Goal: Transaction & Acquisition: Purchase product/service

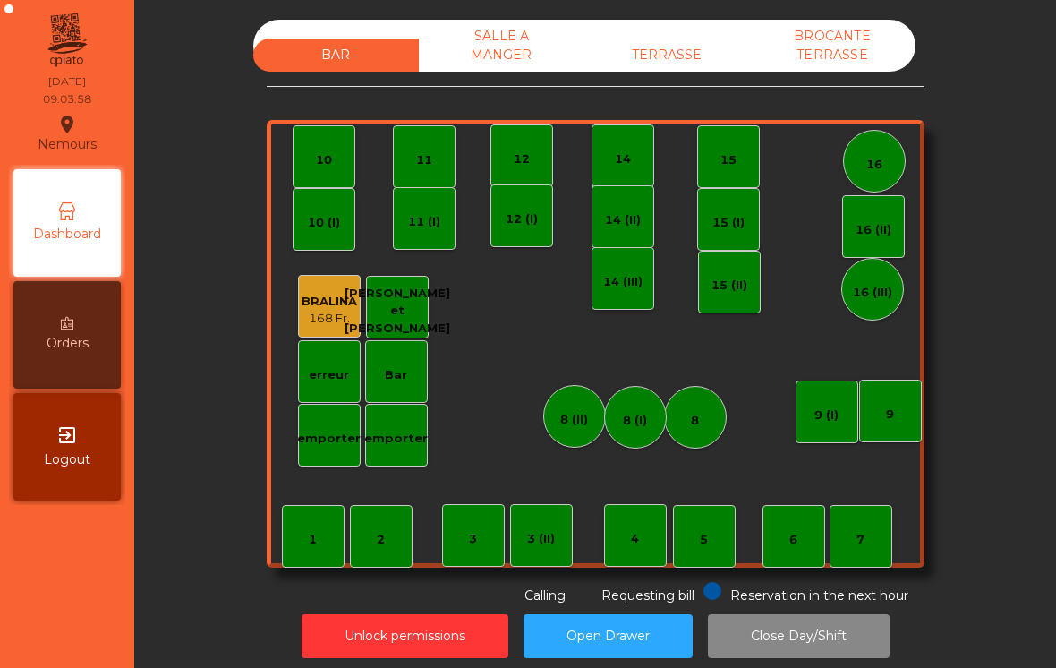
click at [679, 71] on div "TERRASSE" at bounding box center [667, 54] width 166 height 33
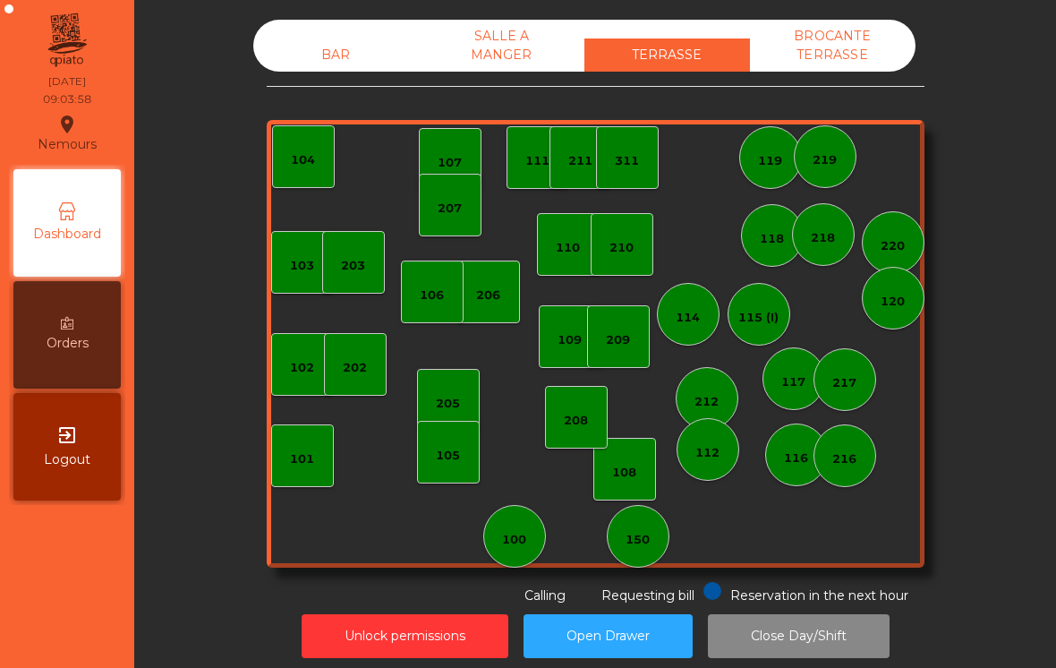
click at [512, 553] on div "100" at bounding box center [514, 536] width 63 height 63
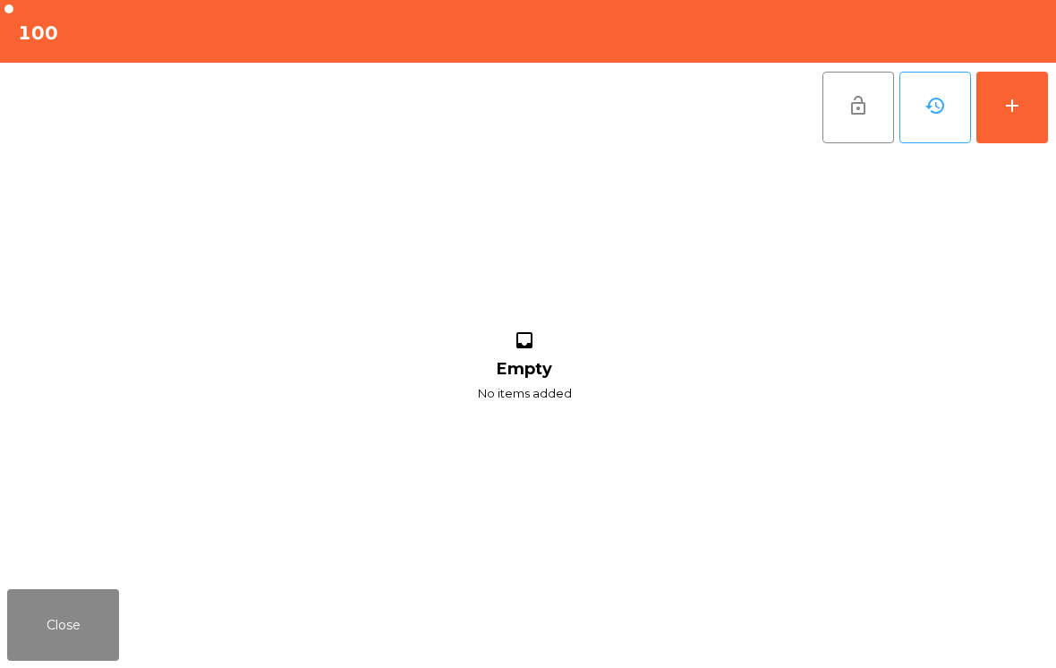
click at [1017, 106] on div "add" at bounding box center [1011, 105] width 21 height 21
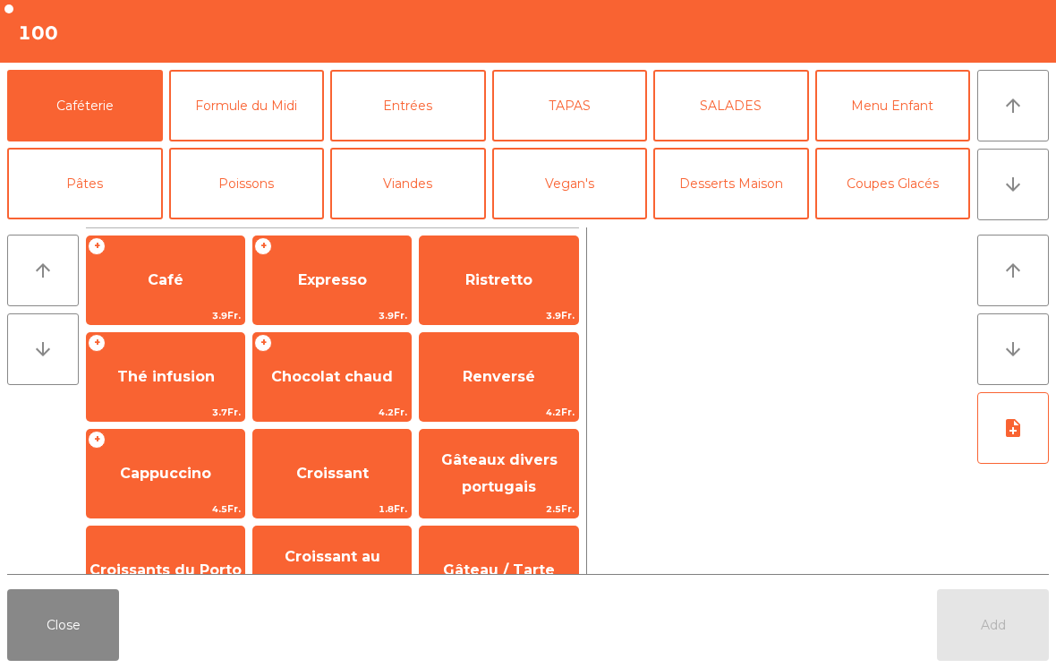
click at [144, 290] on span "Café" at bounding box center [165, 280] width 157 height 48
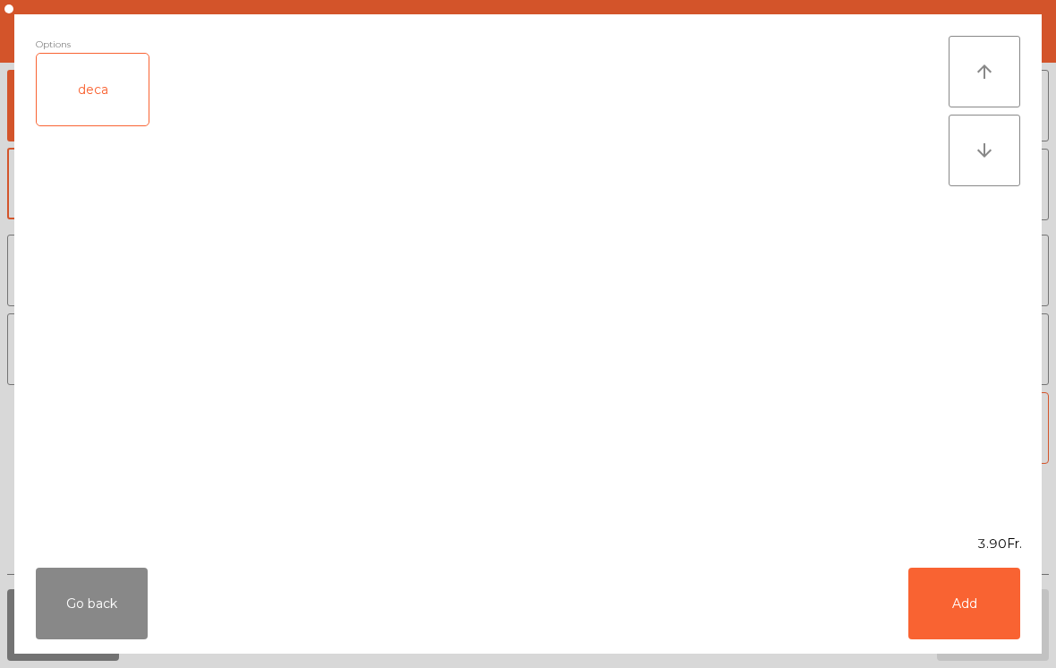
click at [970, 621] on button "Add" at bounding box center [964, 603] width 112 height 72
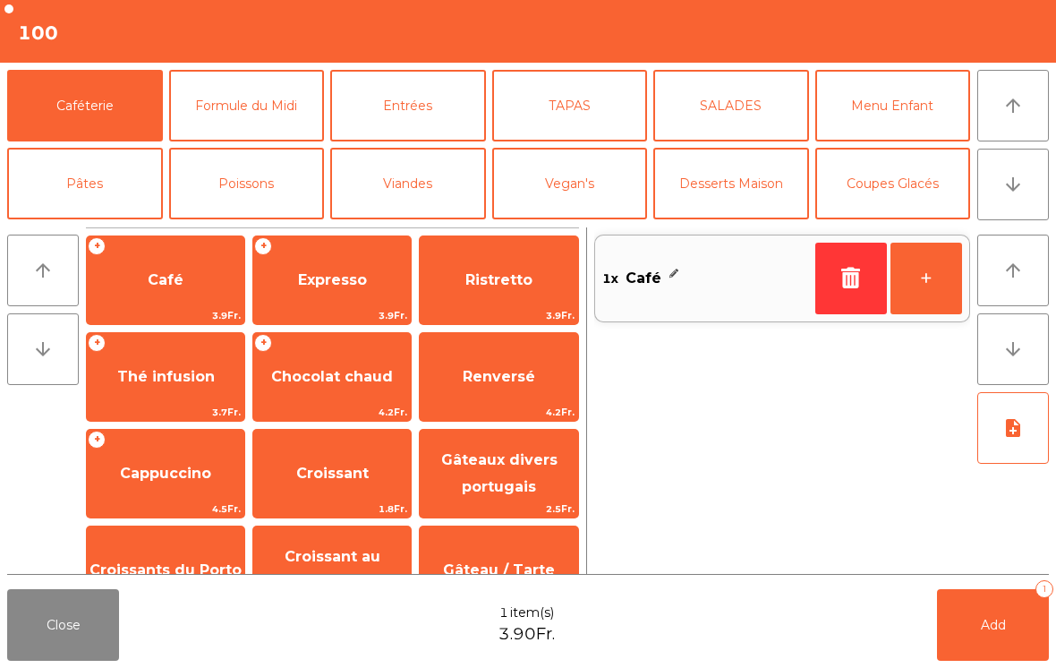
click at [990, 627] on span "Add" at bounding box center [993, 625] width 25 height 16
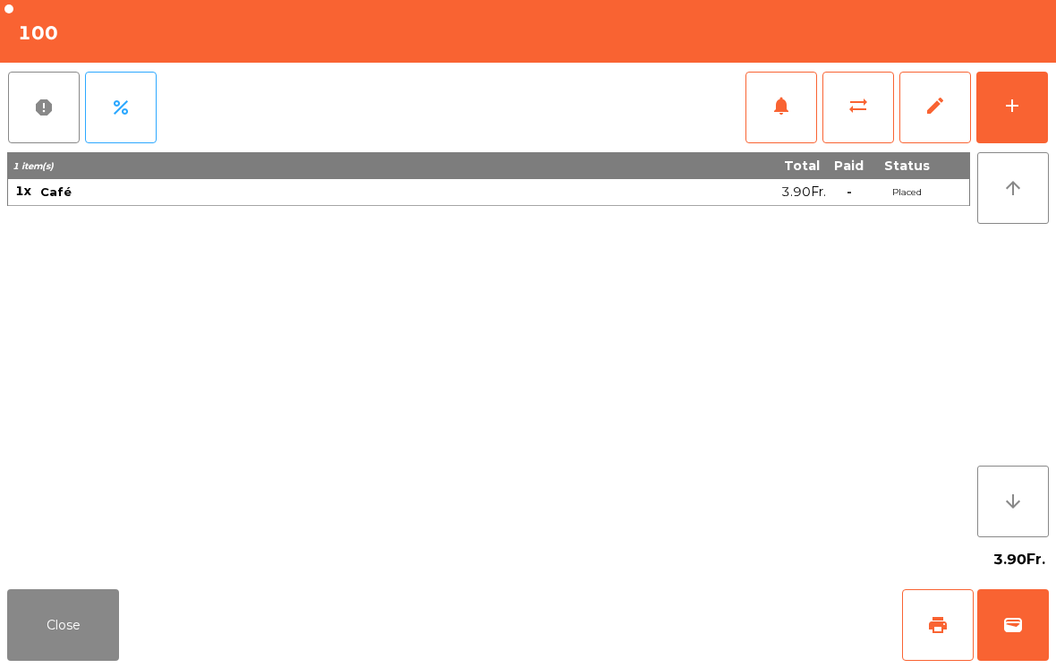
click at [866, 123] on button "sync_alt" at bounding box center [858, 108] width 72 height 72
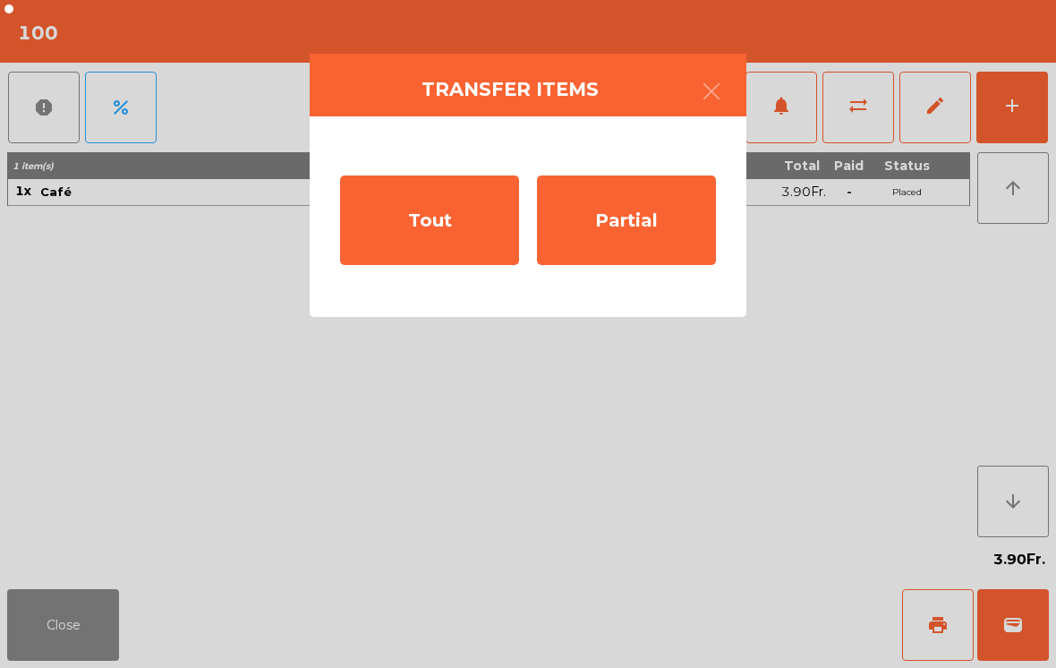
click at [437, 242] on div "Tout" at bounding box center [429, 219] width 179 height 89
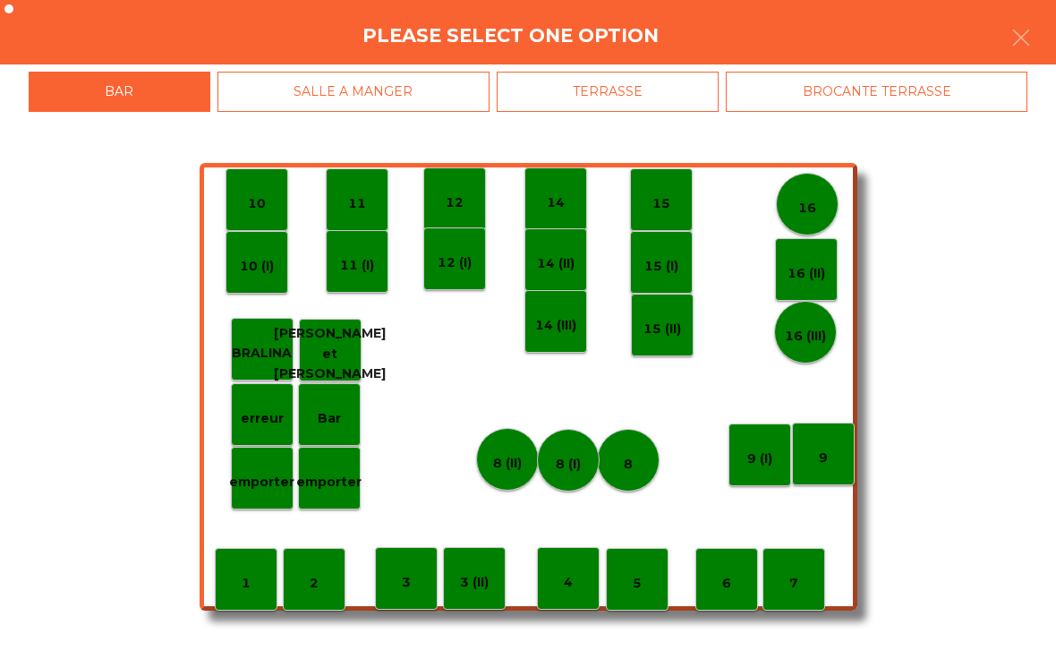
click at [656, 99] on div "TERRASSE" at bounding box center [608, 92] width 223 height 40
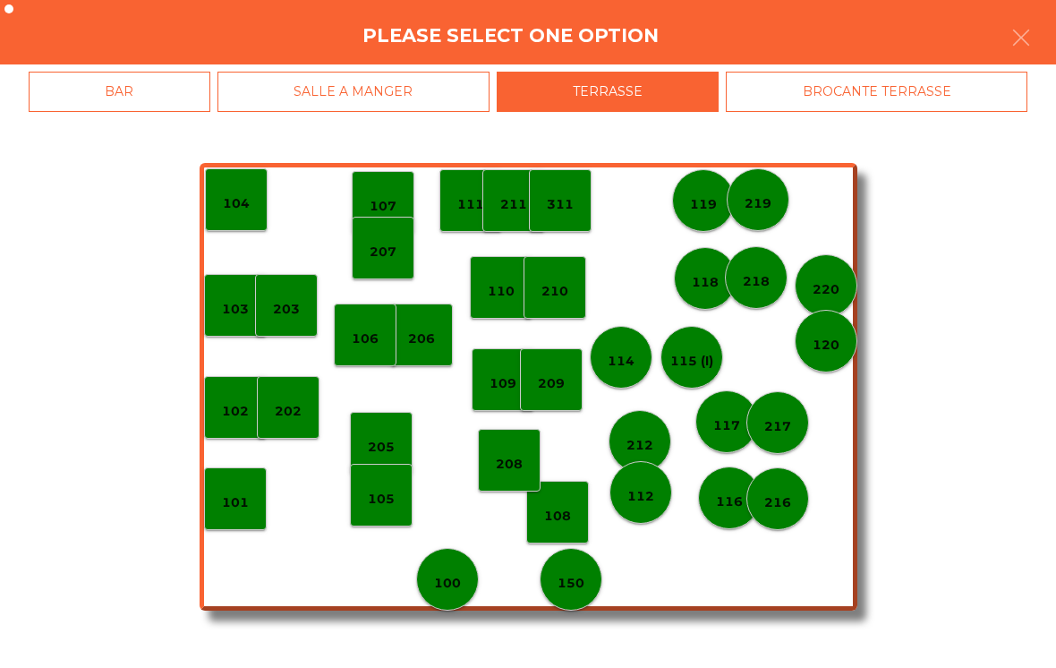
click at [563, 387] on p "209" at bounding box center [551, 383] width 27 height 21
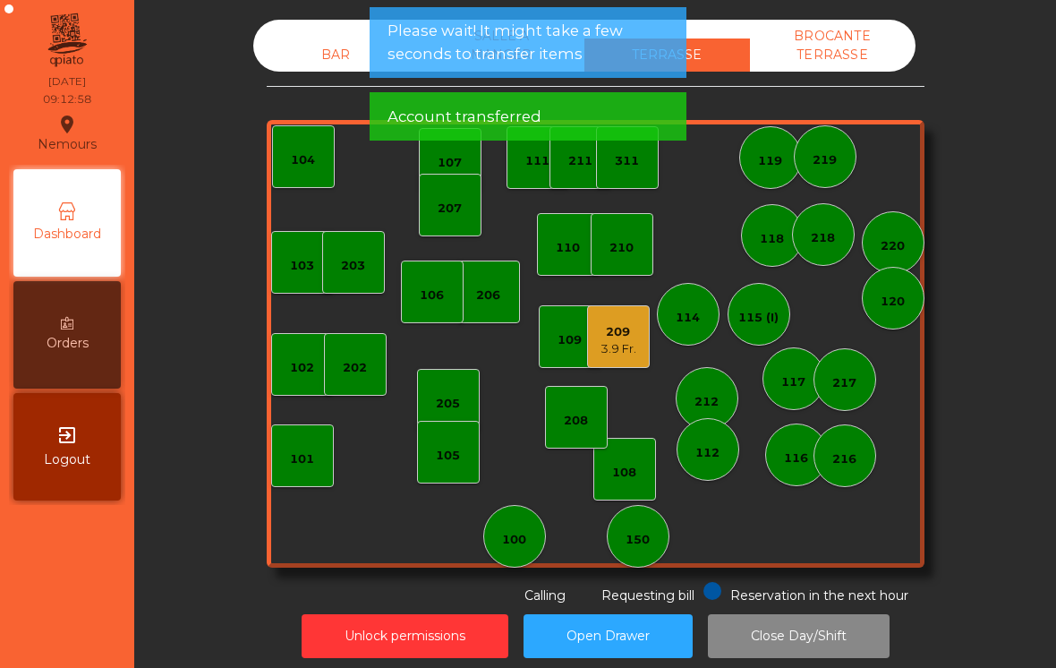
click at [629, 364] on div "209 3.9 Fr." at bounding box center [618, 336] width 63 height 63
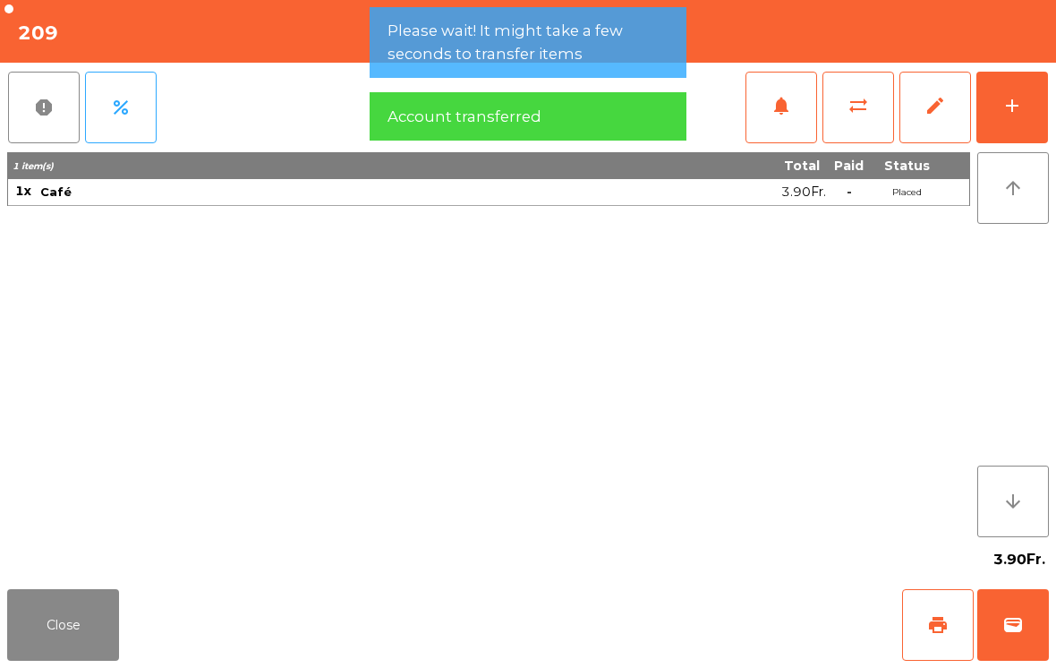
click at [1030, 108] on button "add" at bounding box center [1012, 108] width 72 height 72
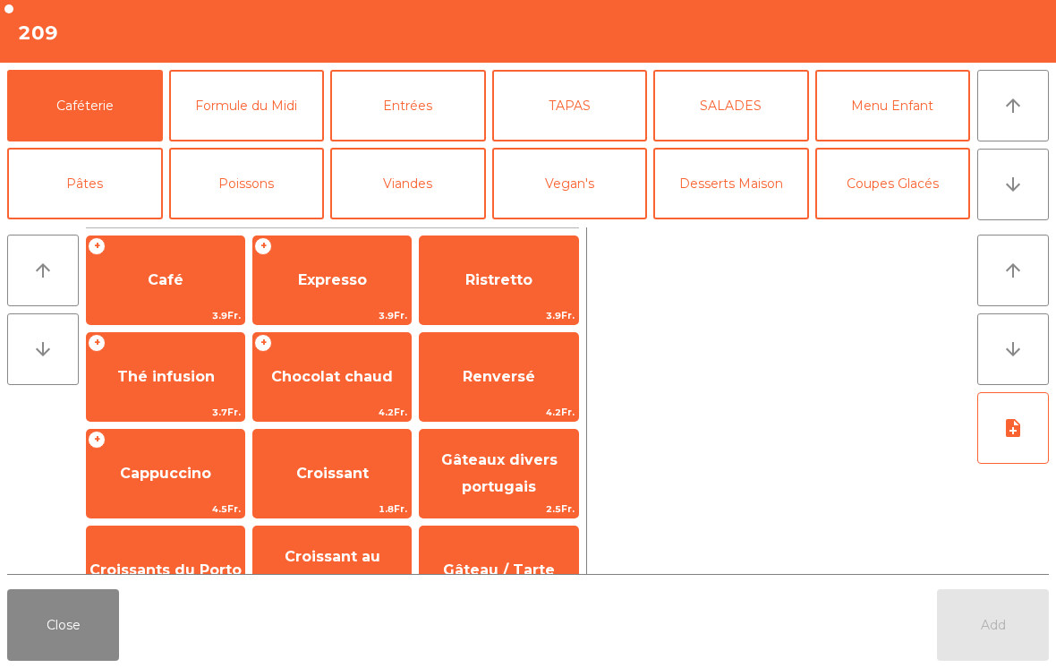
click at [127, 267] on span "Café" at bounding box center [165, 280] width 157 height 48
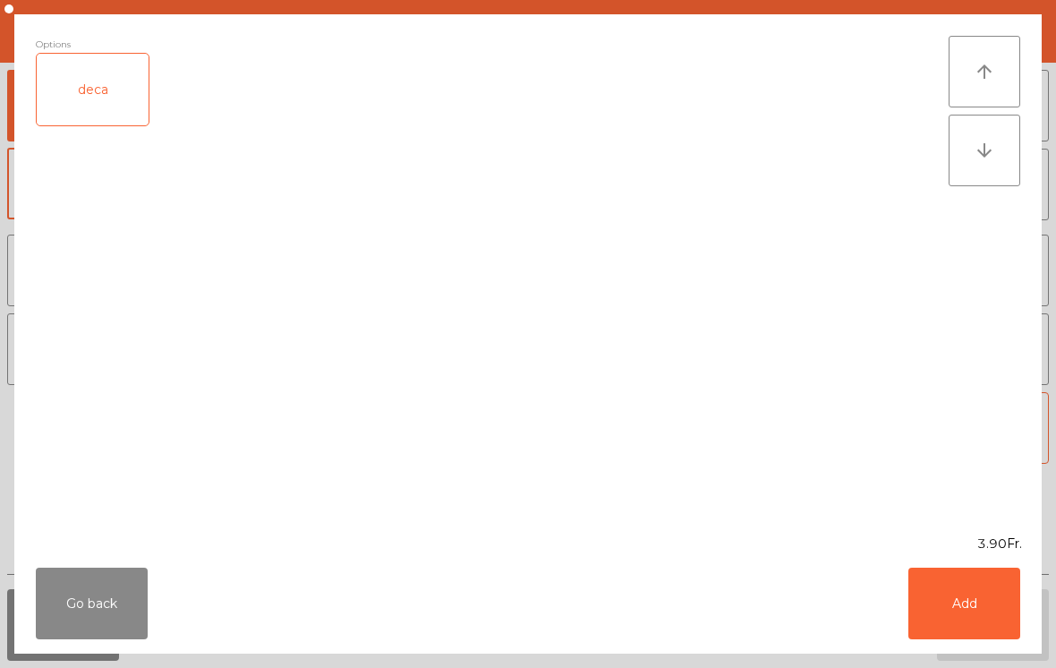
click at [976, 606] on button "Add" at bounding box center [964, 603] width 112 height 72
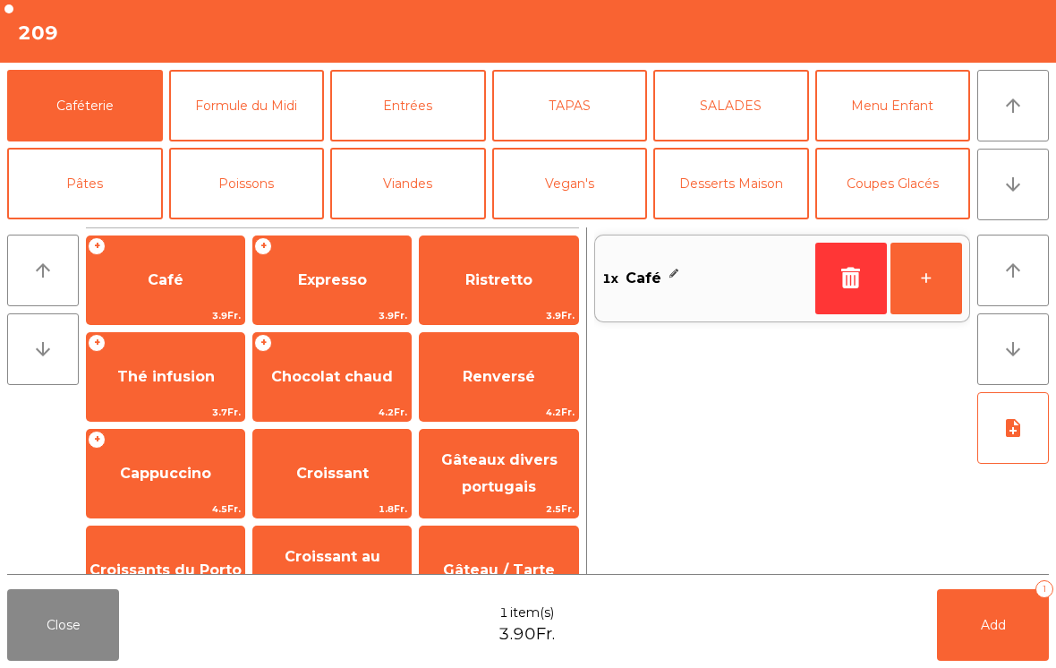
click at [924, 303] on button "+" at bounding box center [926, 278] width 72 height 72
click at [353, 549] on span "Croissant au chocolat pt" at bounding box center [333, 570] width 96 height 44
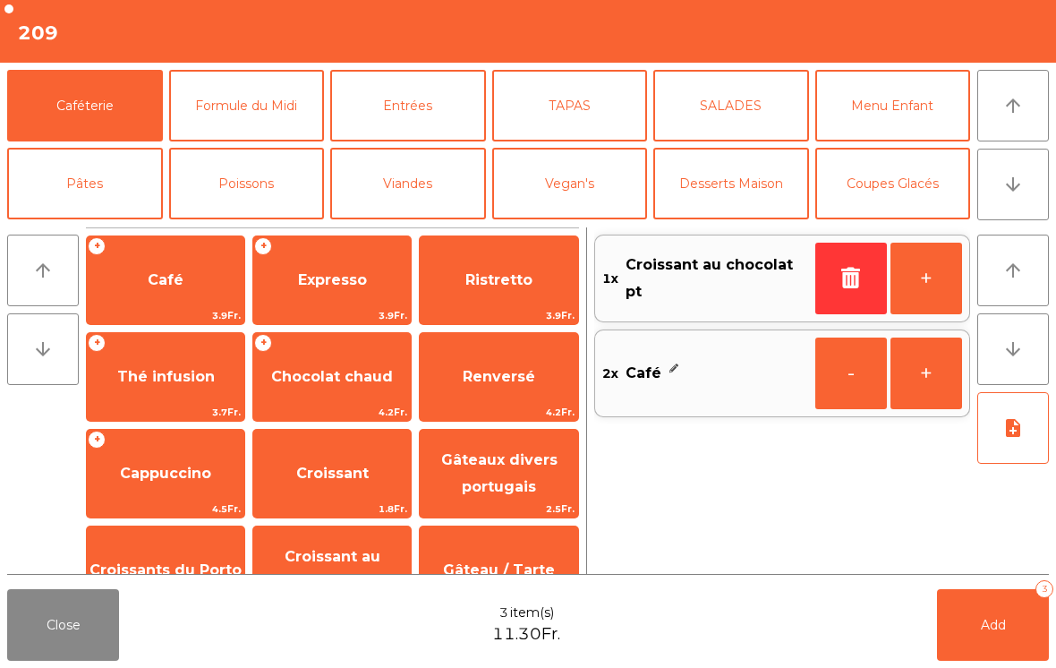
click at [1025, 199] on button "arrow_downward" at bounding box center [1013, 185] width 72 height 72
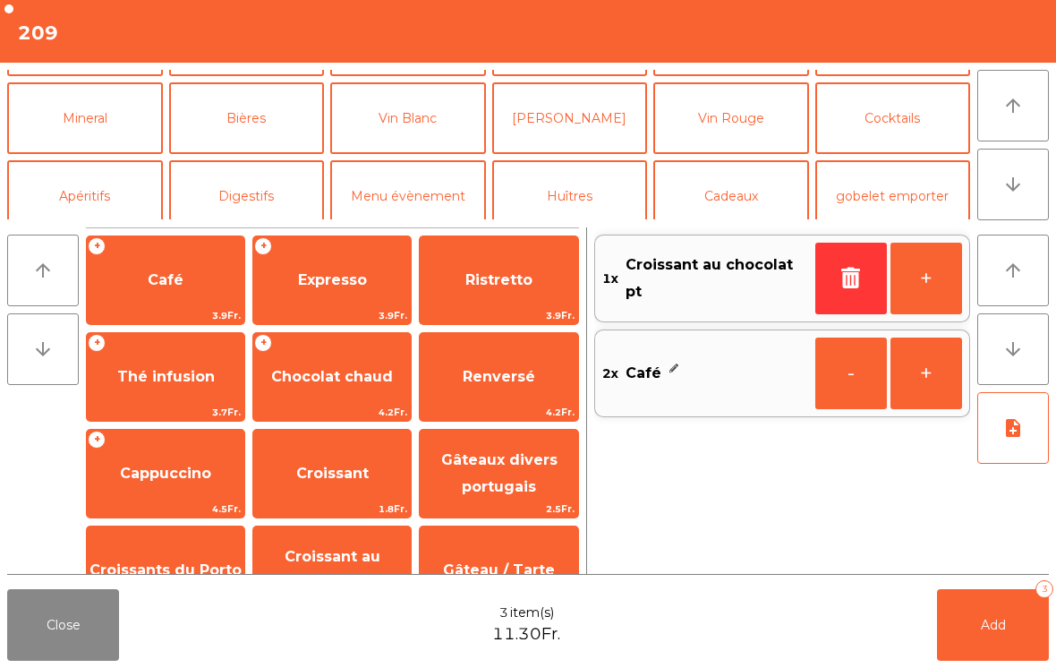
scroll to position [156, 0]
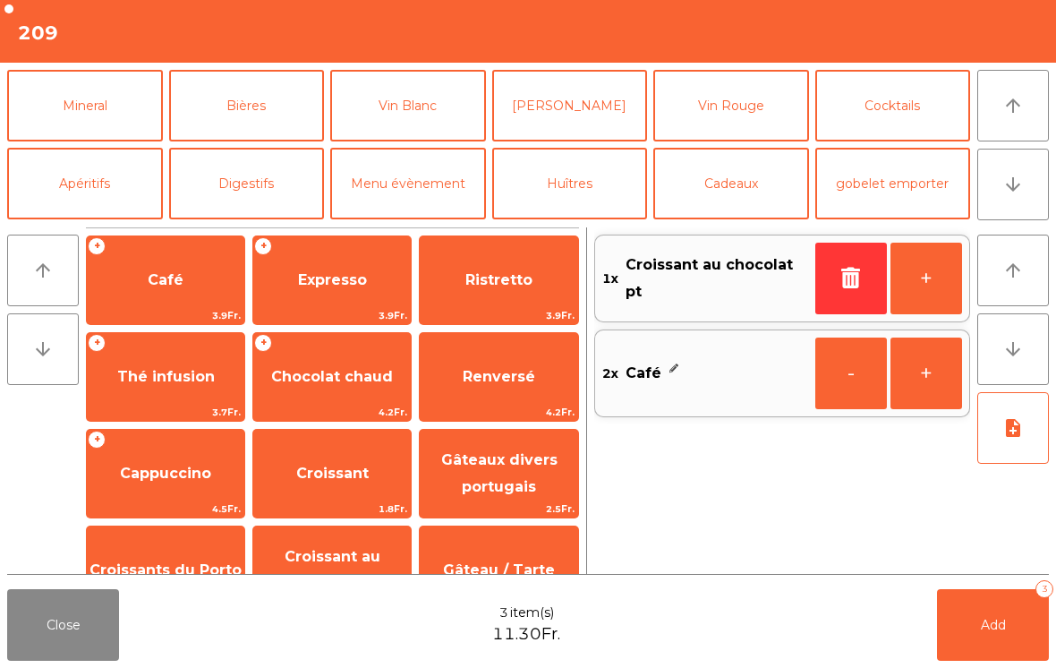
click at [54, 108] on button "Mineral" at bounding box center [85, 106] width 156 height 72
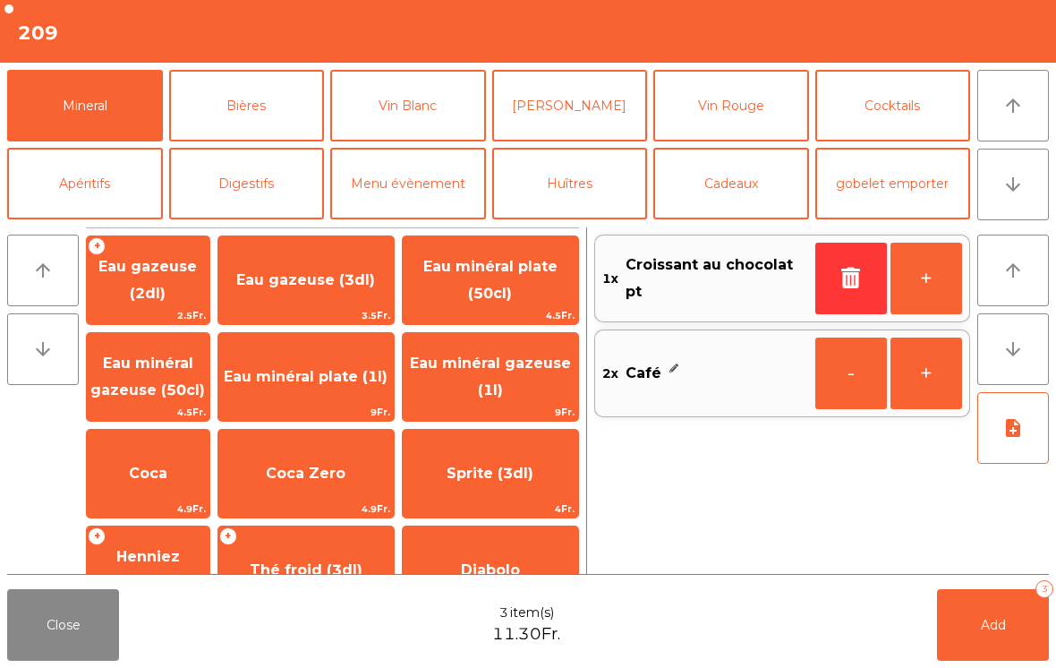
click at [173, 568] on span "Henniez gommée (3dl)" at bounding box center [148, 570] width 123 height 76
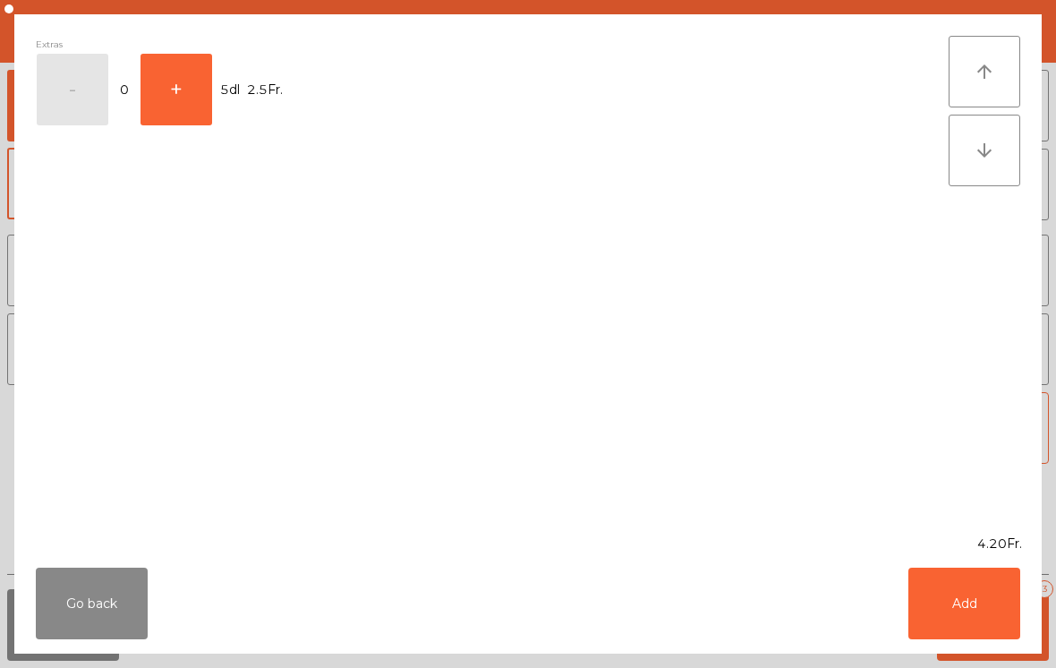
click at [985, 605] on button "Add" at bounding box center [964, 603] width 112 height 72
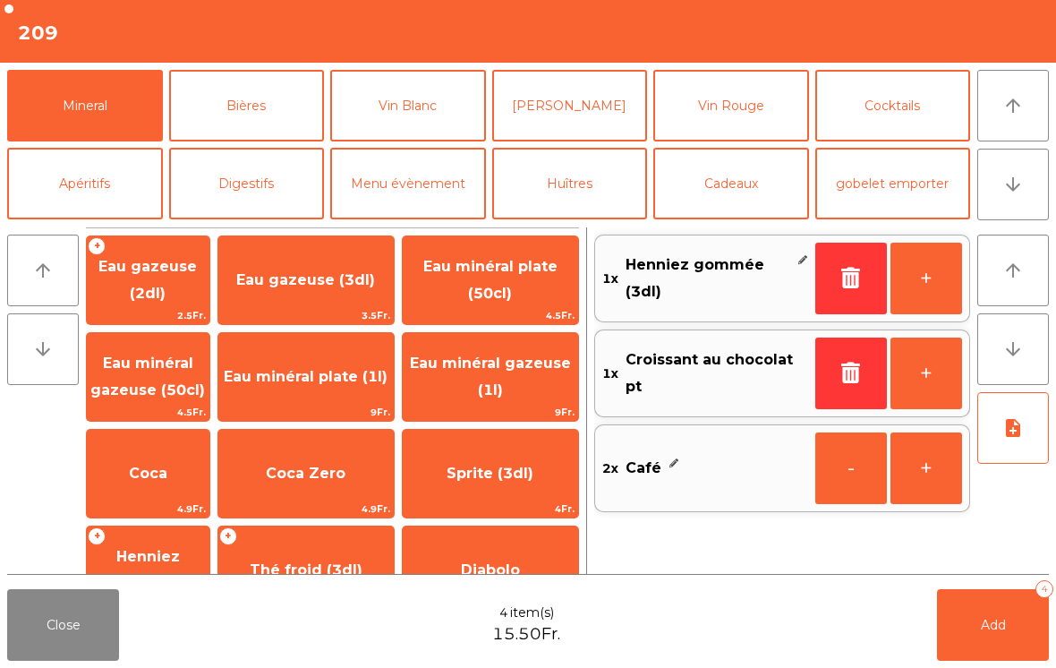
click at [997, 630] on span "Add" at bounding box center [993, 625] width 25 height 16
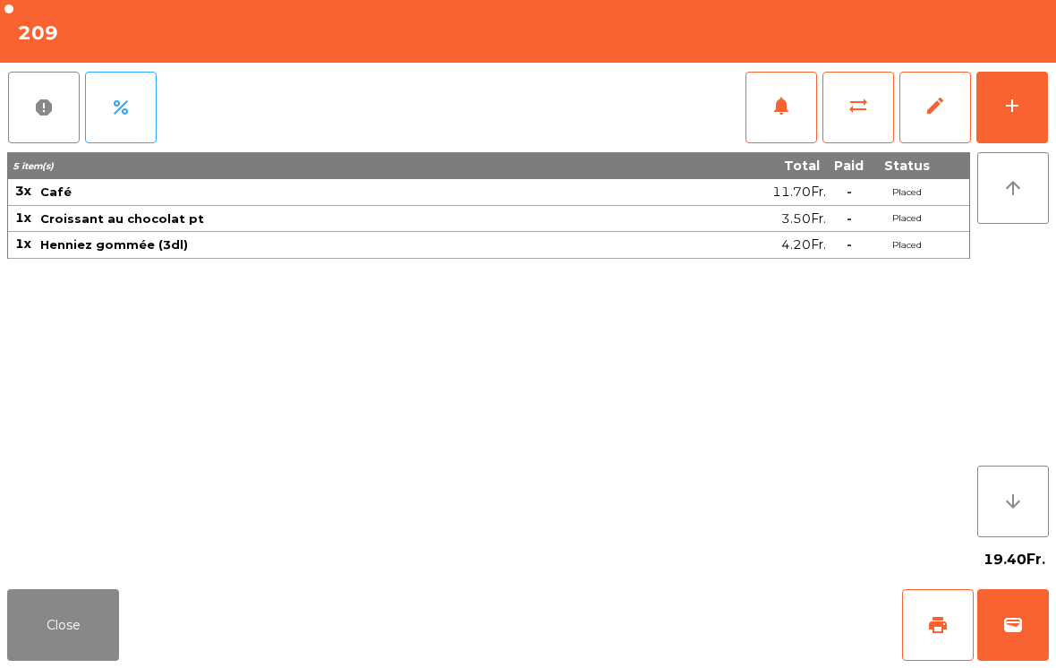
click at [55, 634] on button "Close" at bounding box center [63, 625] width 112 height 72
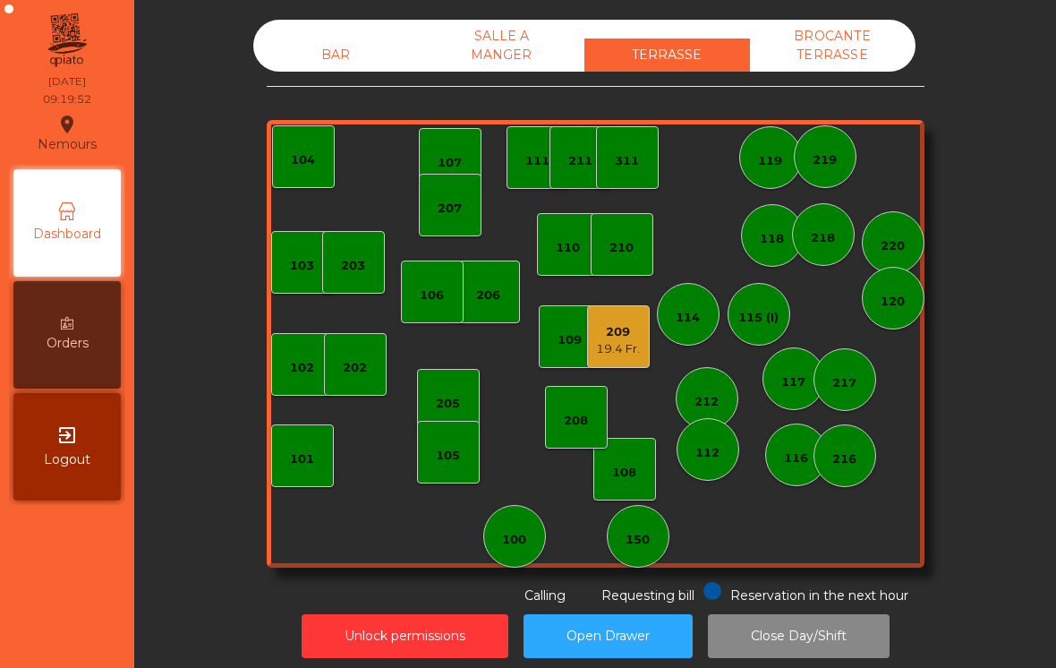
click at [310, 466] on div "101" at bounding box center [302, 459] width 24 height 18
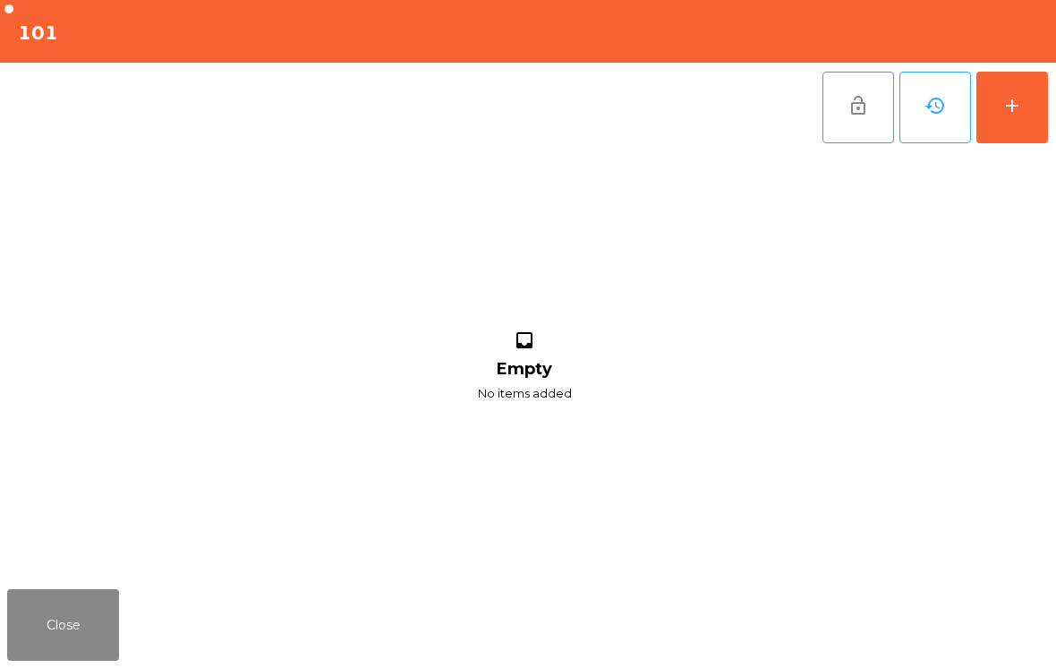
click at [1009, 110] on div "add" at bounding box center [1011, 105] width 21 height 21
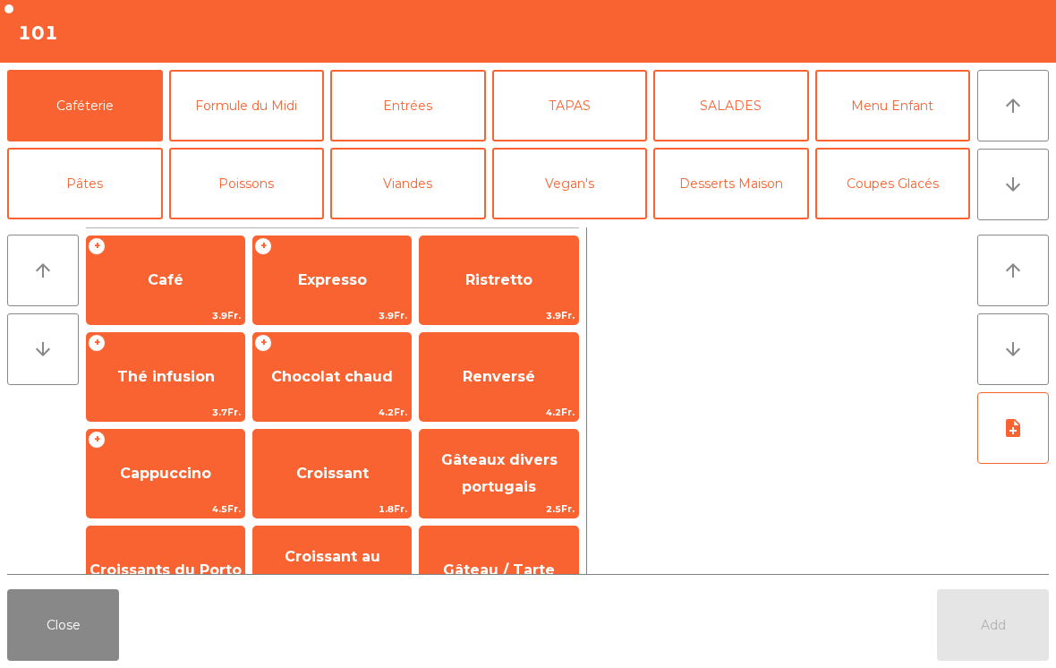
click at [157, 380] on span "Thé infusion" at bounding box center [166, 376] width 98 height 17
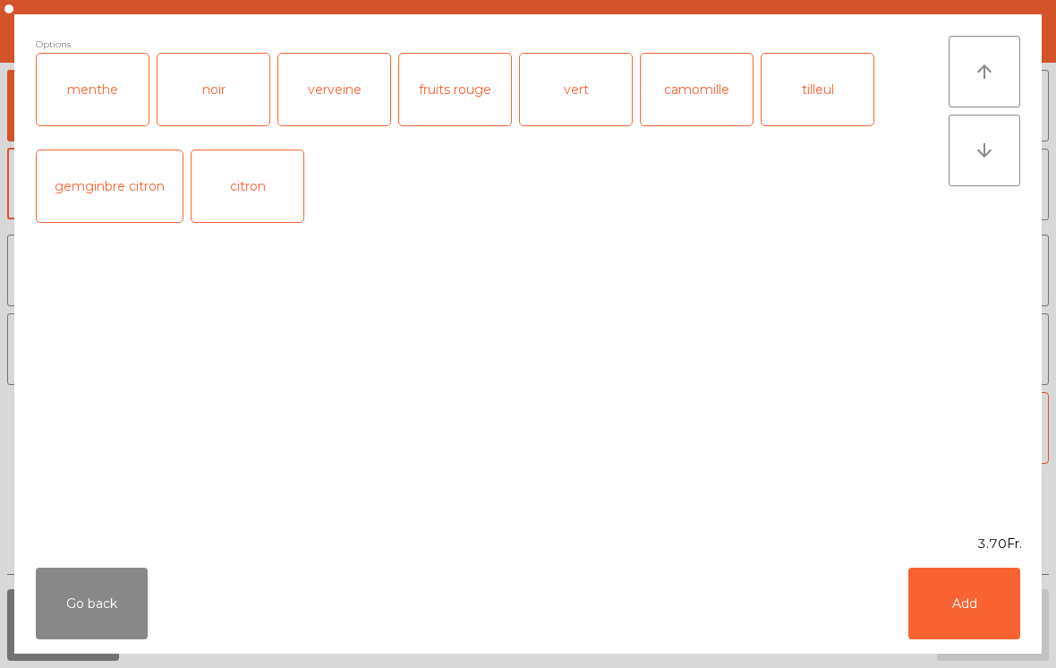
click at [977, 612] on button "Add" at bounding box center [964, 603] width 112 height 72
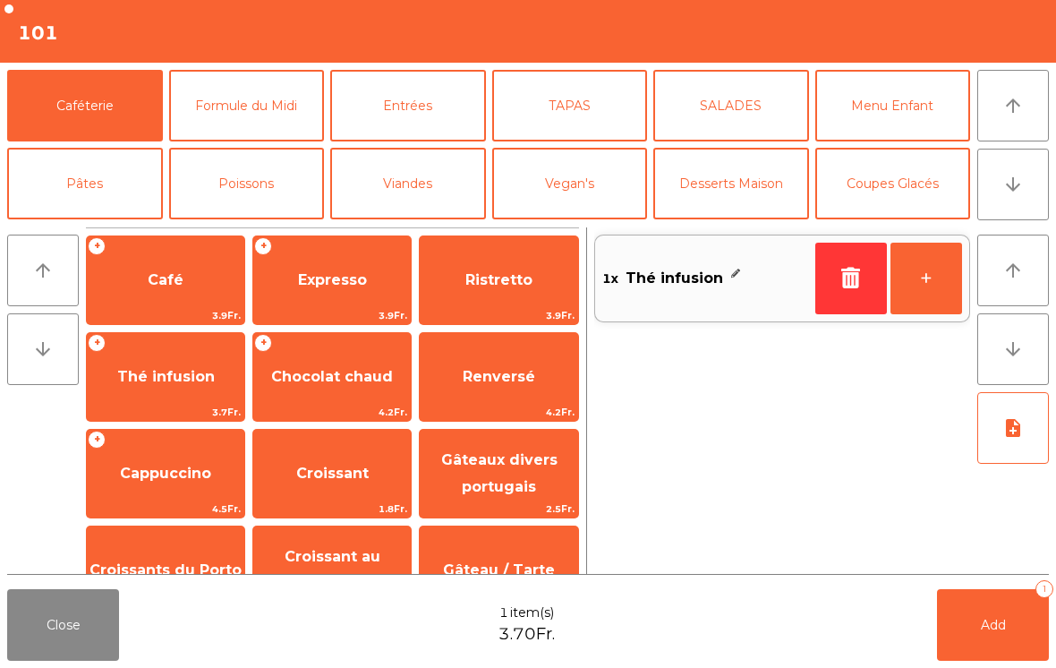
click at [997, 628] on span "Add" at bounding box center [993, 625] width 25 height 16
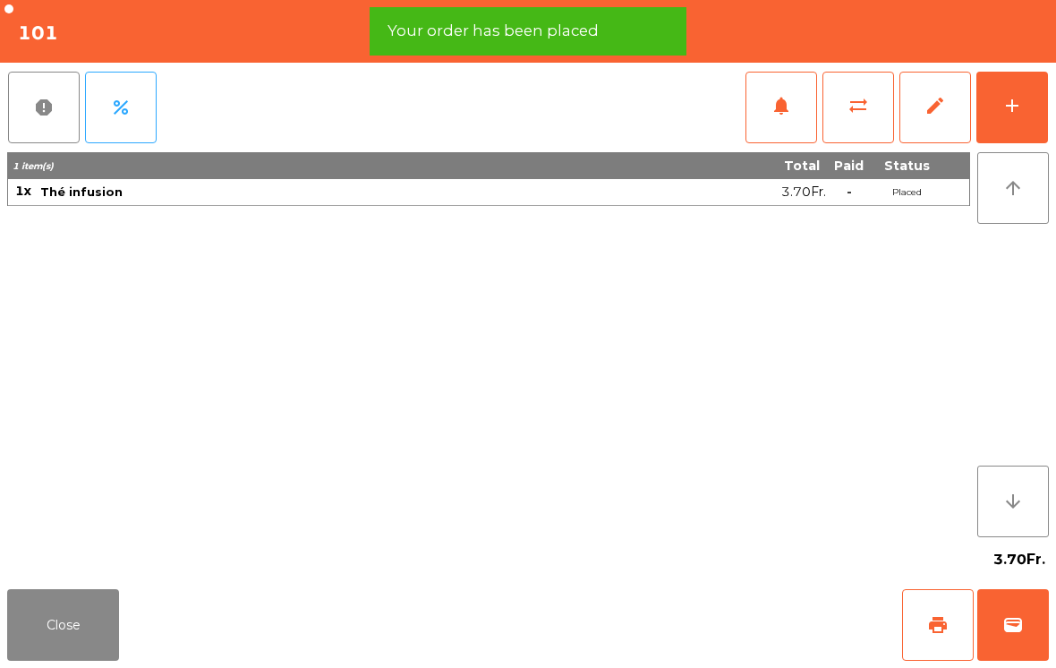
click at [931, 620] on span "print" at bounding box center [937, 624] width 21 height 21
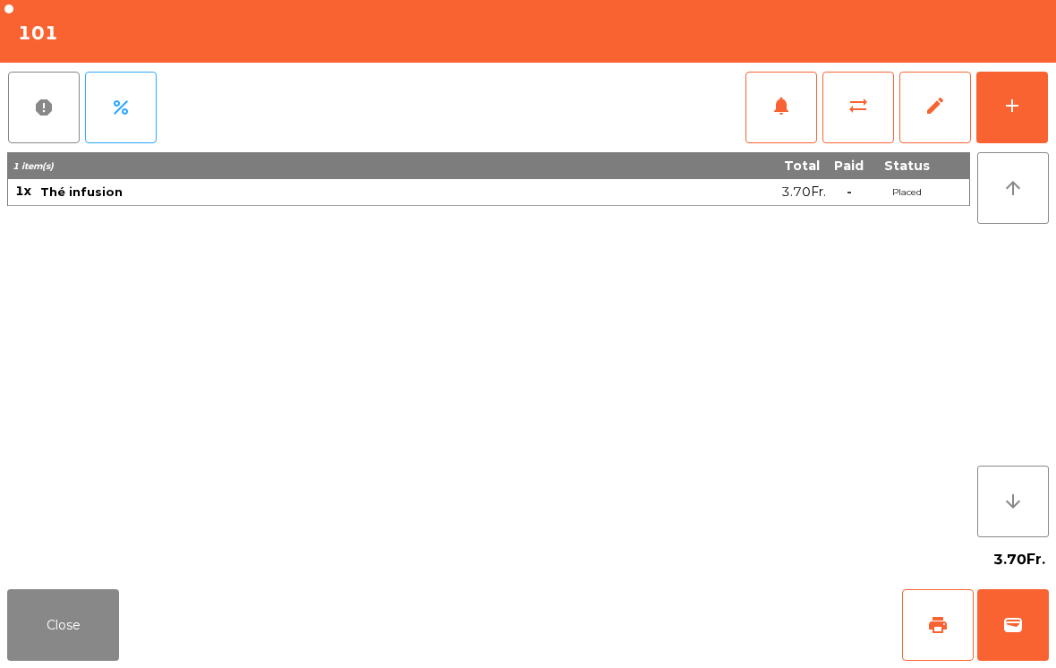
click at [12, 616] on button "Close" at bounding box center [63, 625] width 112 height 72
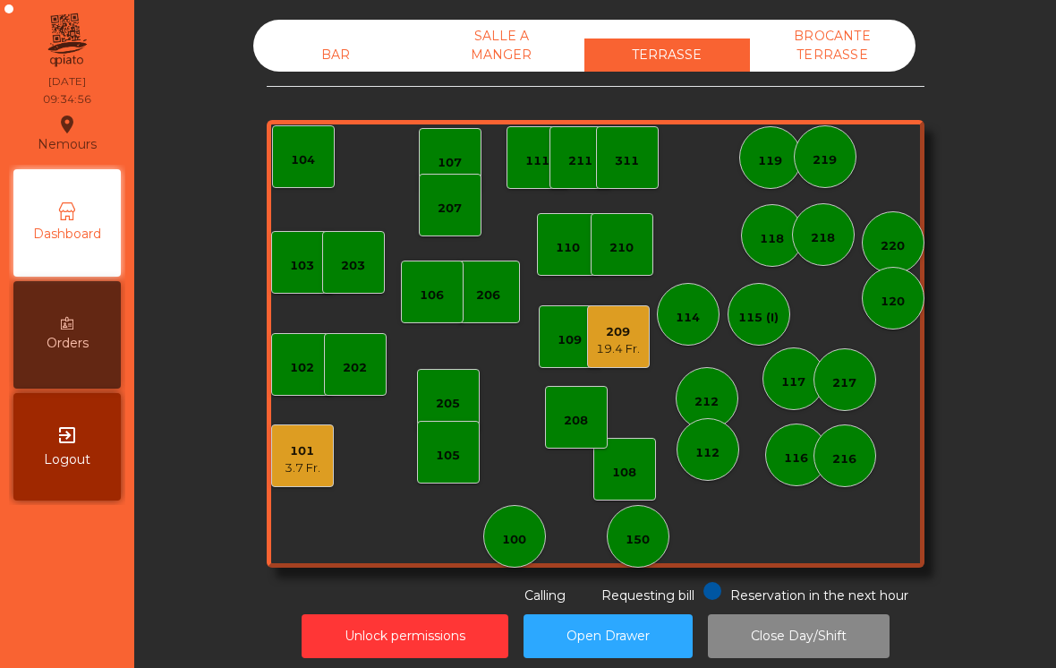
click at [333, 472] on div "101 3.7 Fr." at bounding box center [302, 455] width 63 height 63
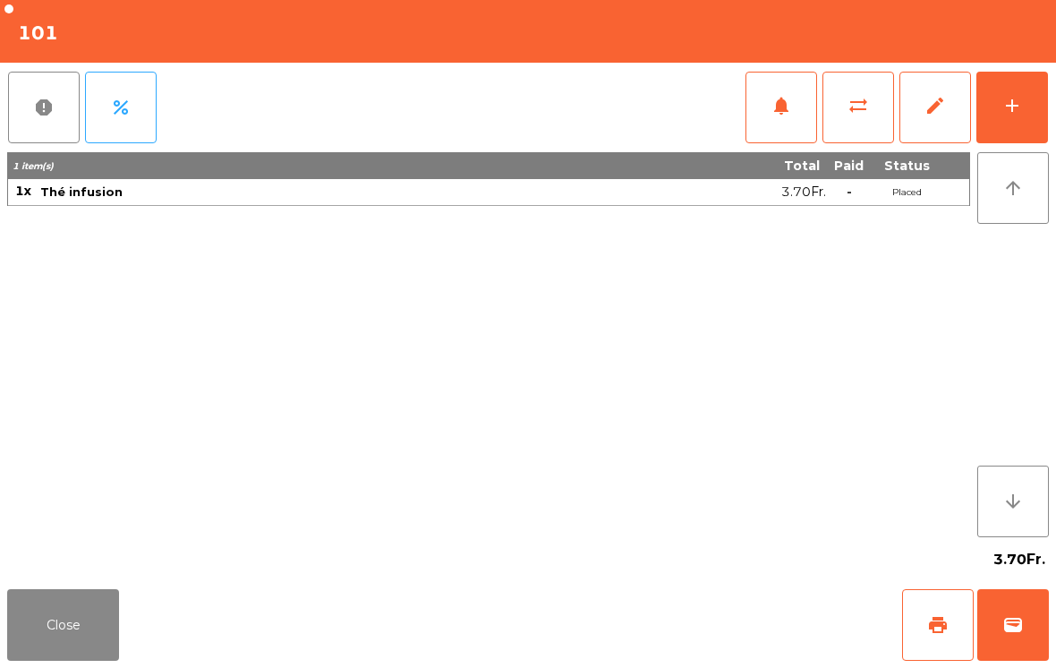
click at [1007, 637] on button "wallet" at bounding box center [1013, 625] width 72 height 72
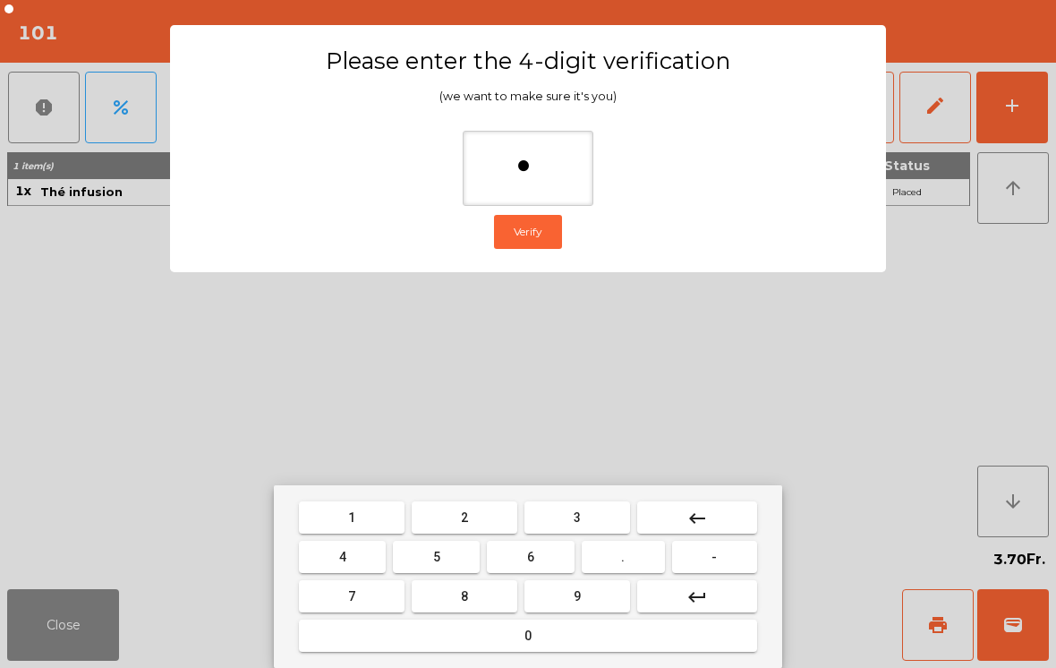
type input "**"
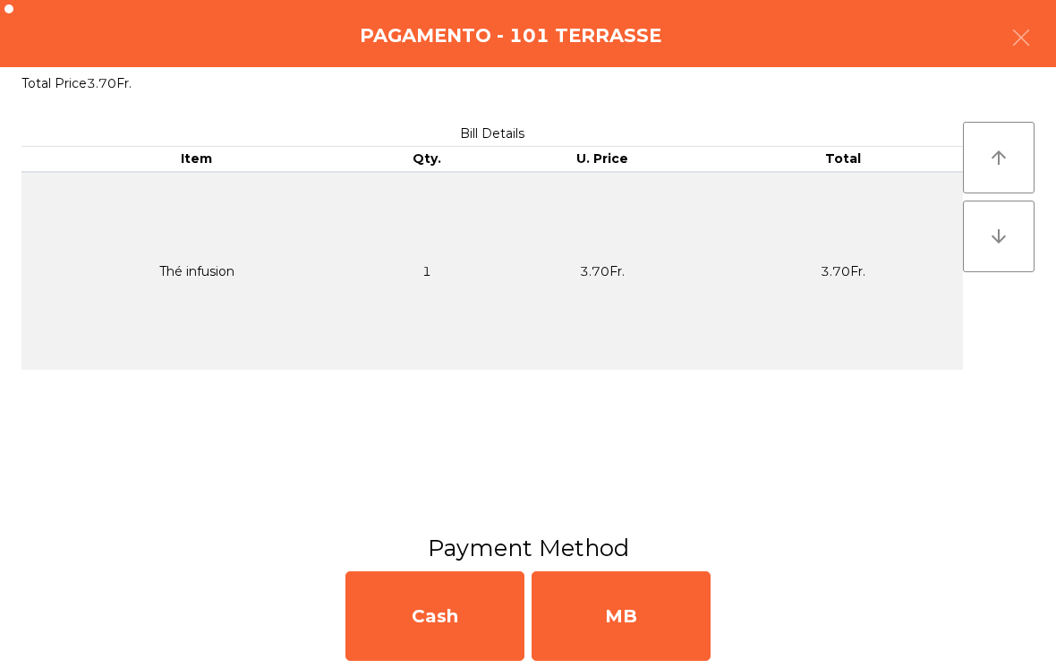
click at [671, 617] on div "MB" at bounding box center [621, 615] width 179 height 89
click at [642, 613] on div "No" at bounding box center [621, 615] width 179 height 89
click at [667, 633] on div "No" at bounding box center [621, 615] width 179 height 89
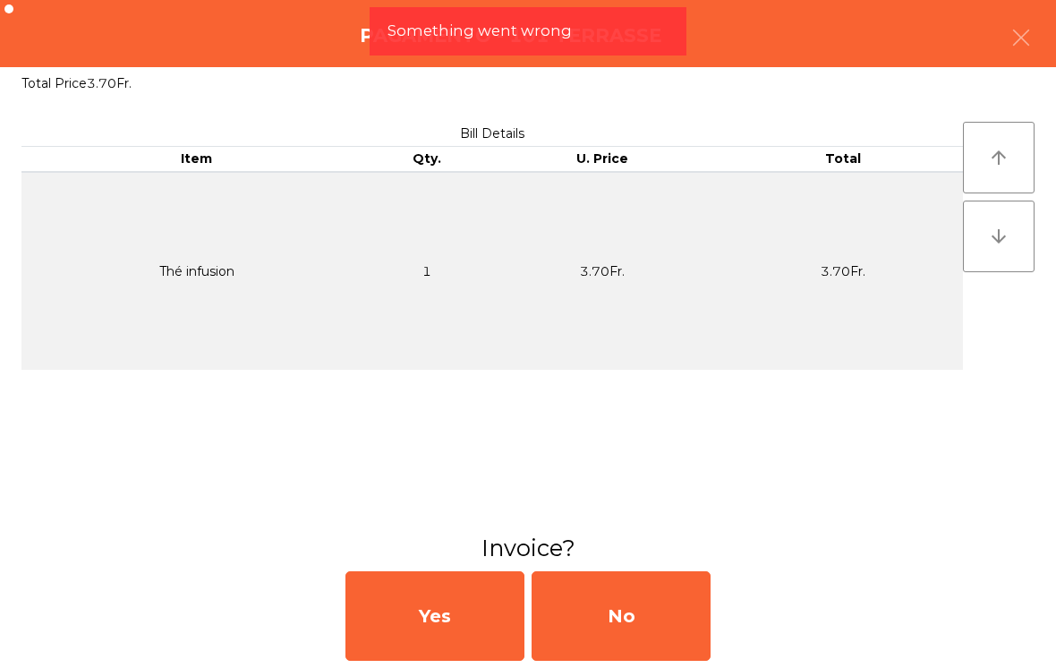
click at [602, 643] on button "Open Drawer" at bounding box center [607, 636] width 169 height 44
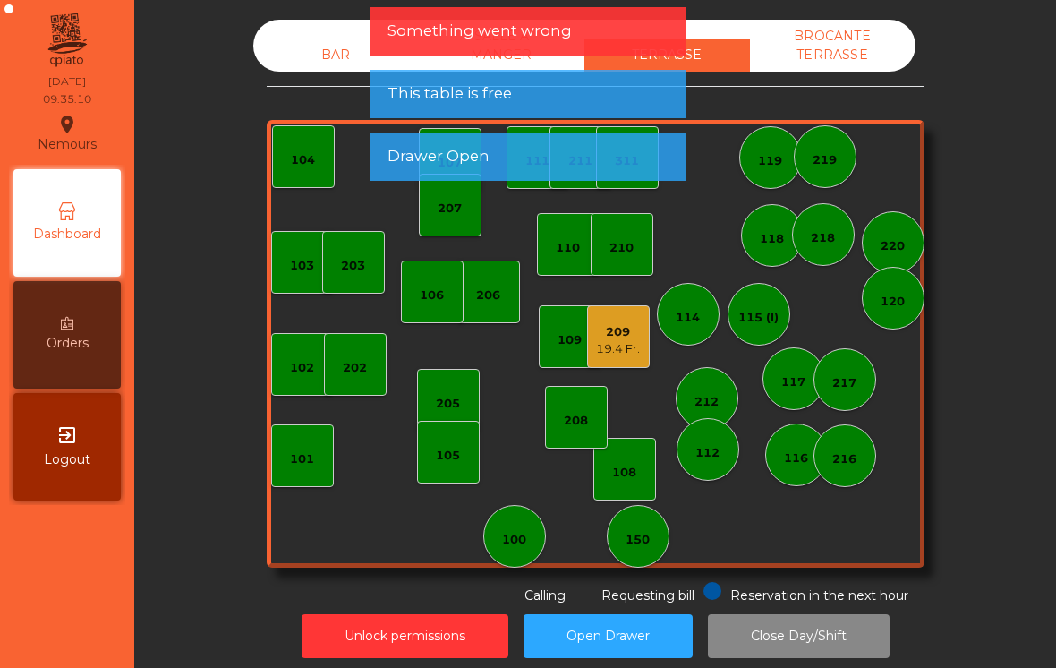
click at [615, 340] on div "19.4 Fr." at bounding box center [618, 349] width 44 height 18
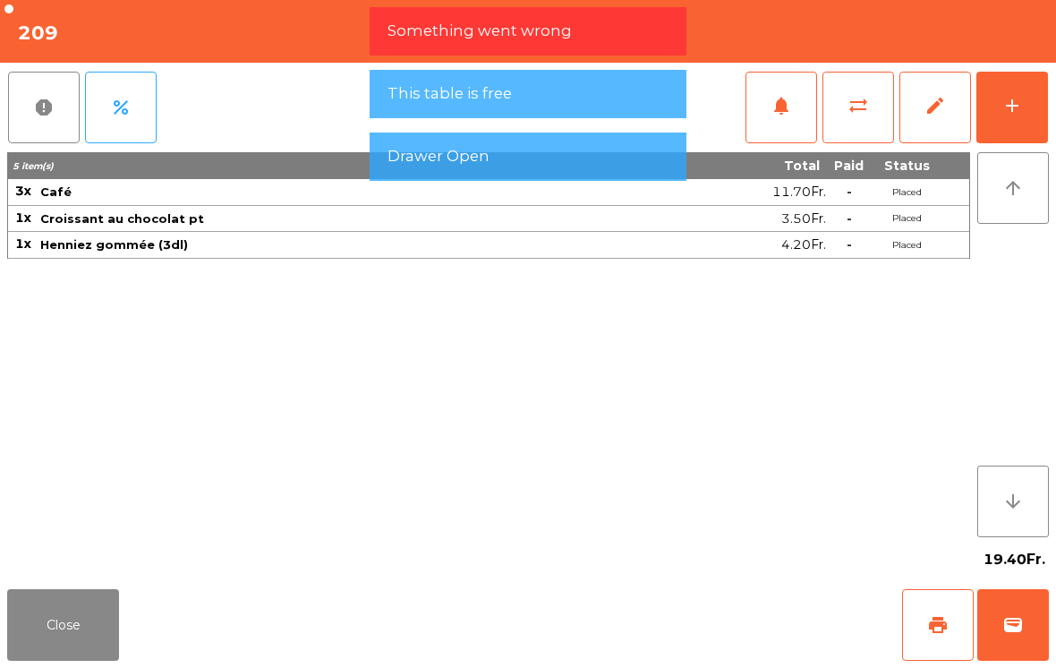
click at [858, 98] on span "sync_alt" at bounding box center [857, 105] width 21 height 21
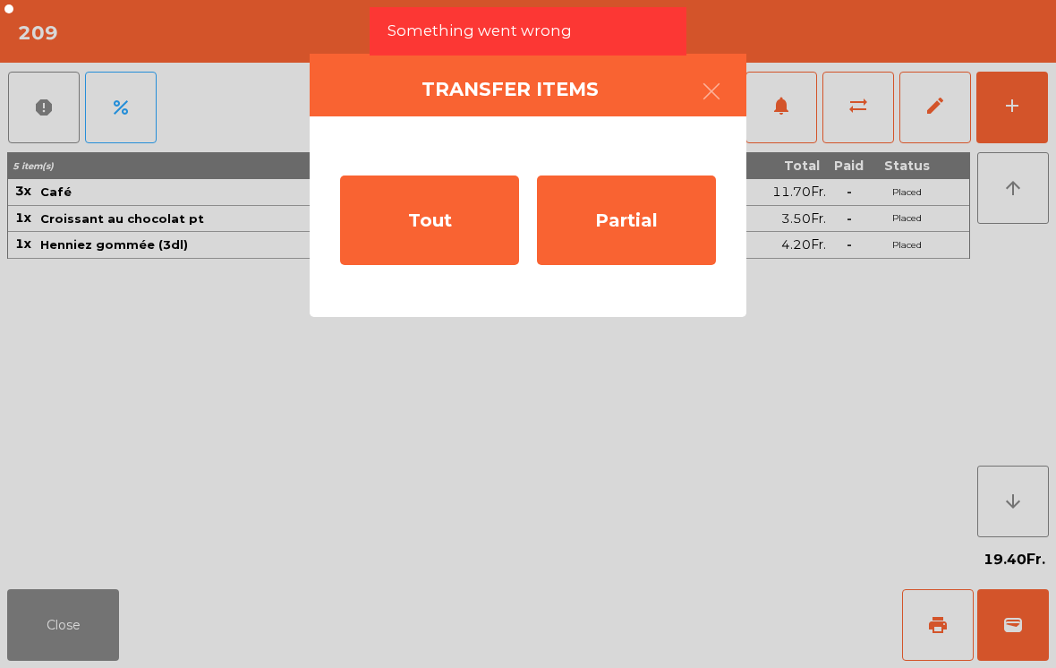
click at [721, 111] on button "button" at bounding box center [711, 93] width 50 height 54
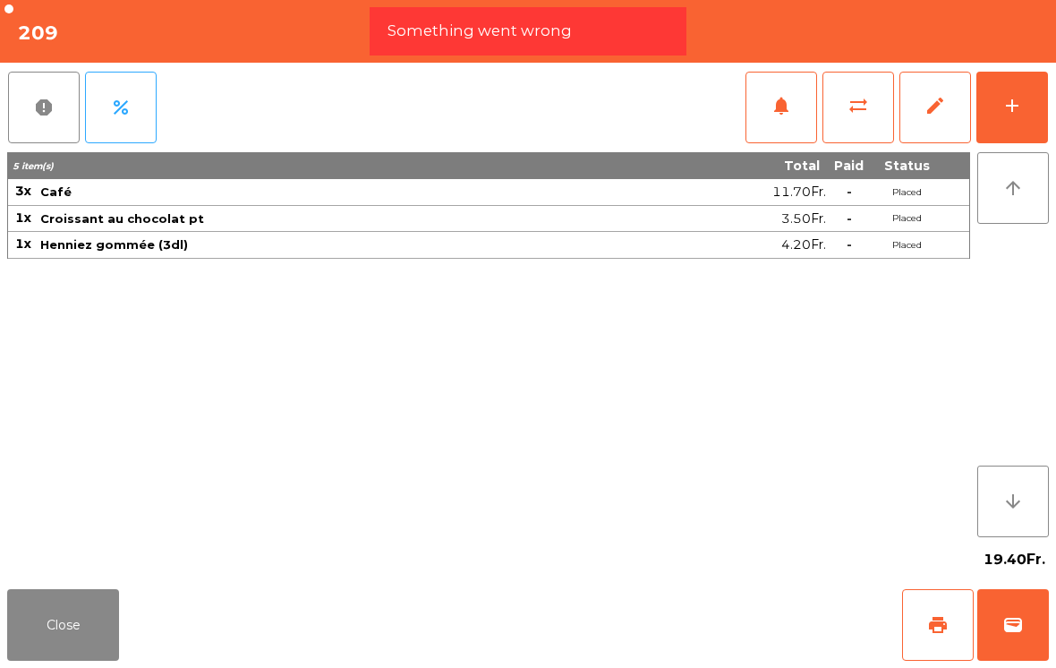
click at [913, 627] on button "print" at bounding box center [938, 625] width 72 height 72
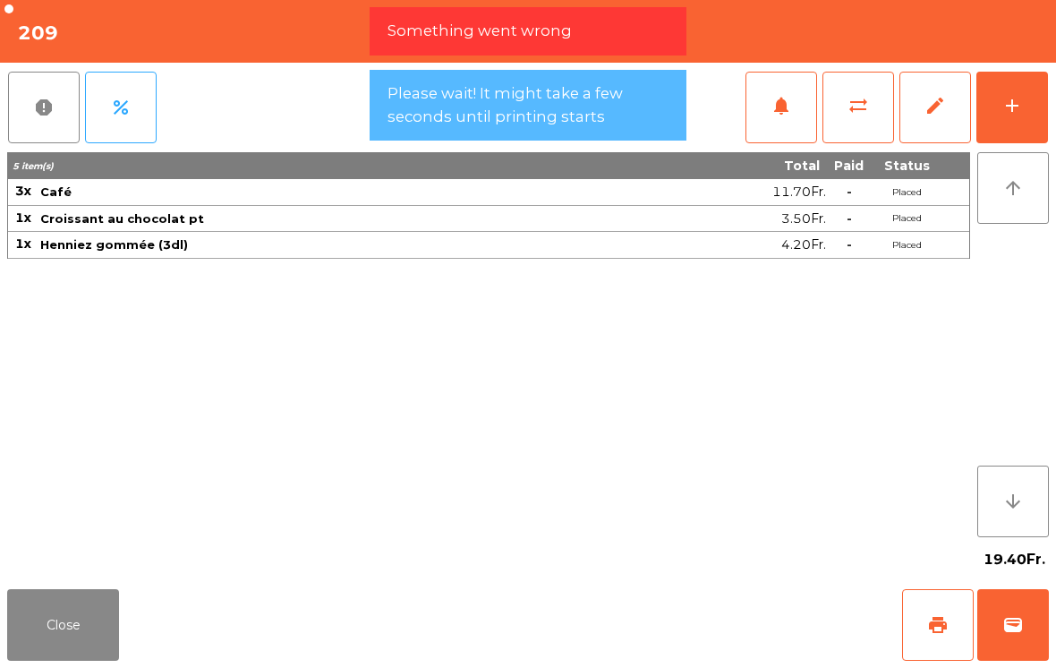
click at [57, 634] on button "Close" at bounding box center [63, 625] width 112 height 72
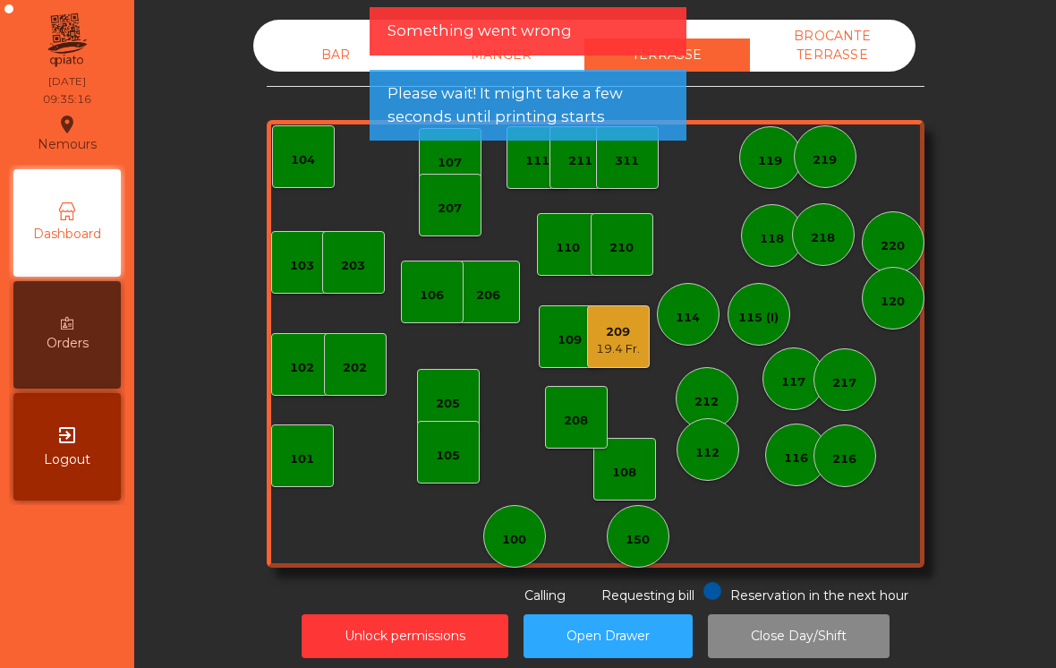
click at [631, 351] on div "19.4 Fr." at bounding box center [618, 349] width 44 height 18
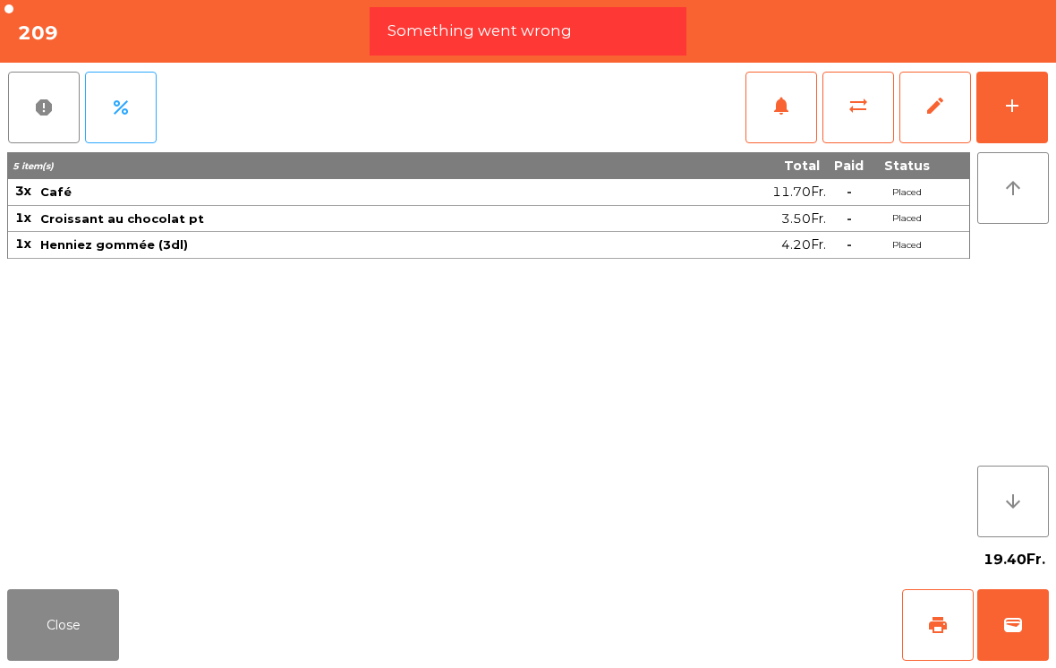
click at [836, 107] on button "sync_alt" at bounding box center [858, 108] width 72 height 72
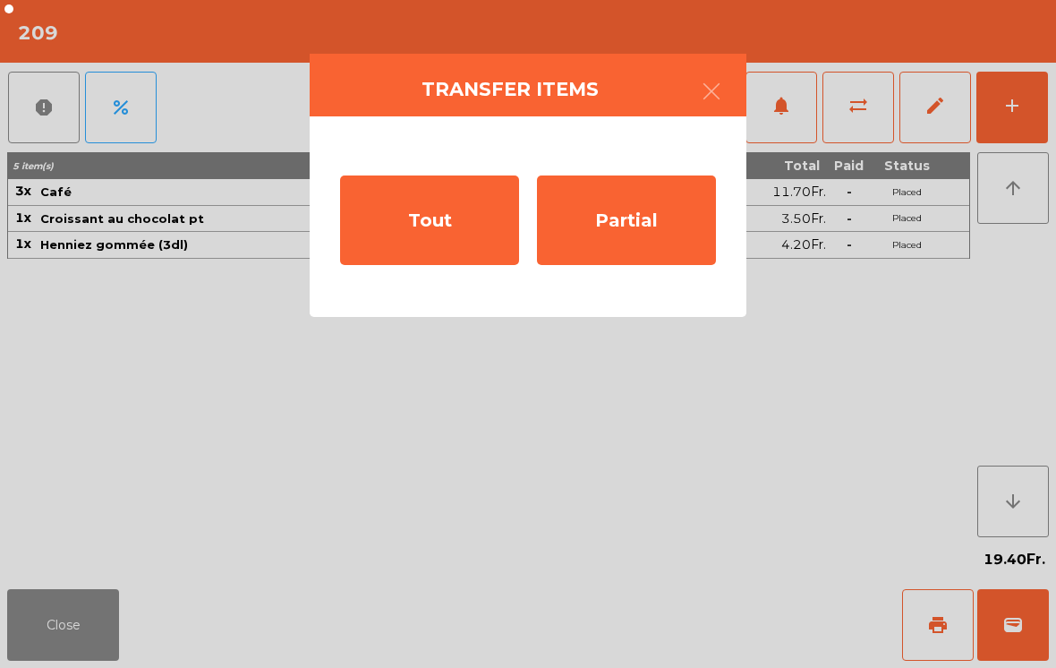
click at [655, 242] on div "Partial" at bounding box center [626, 219] width 179 height 89
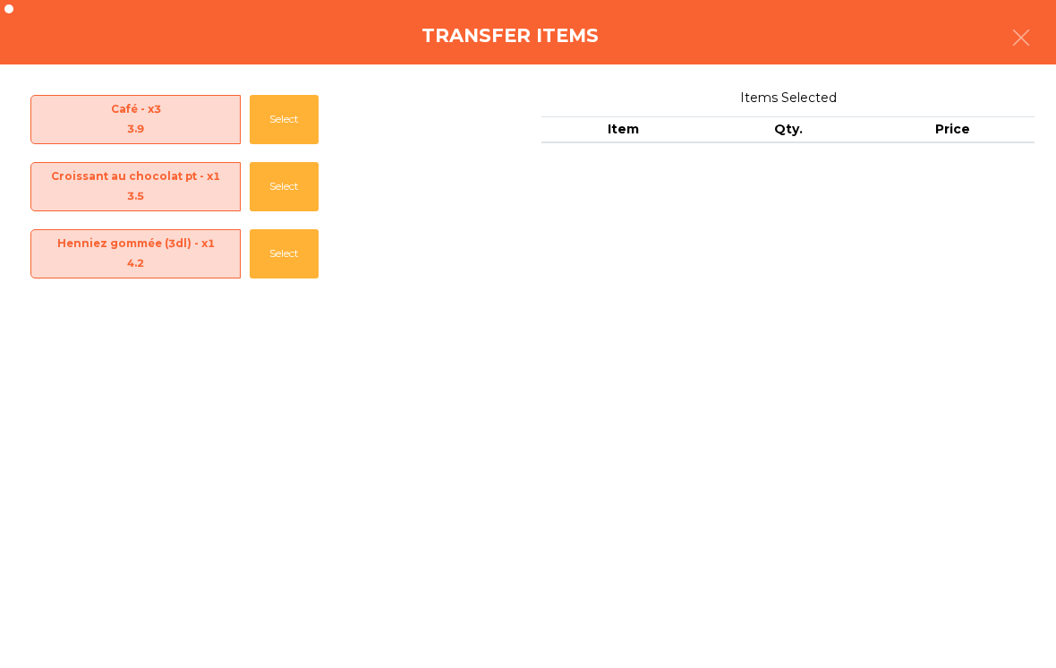
click at [292, 122] on button "Select" at bounding box center [284, 119] width 69 height 49
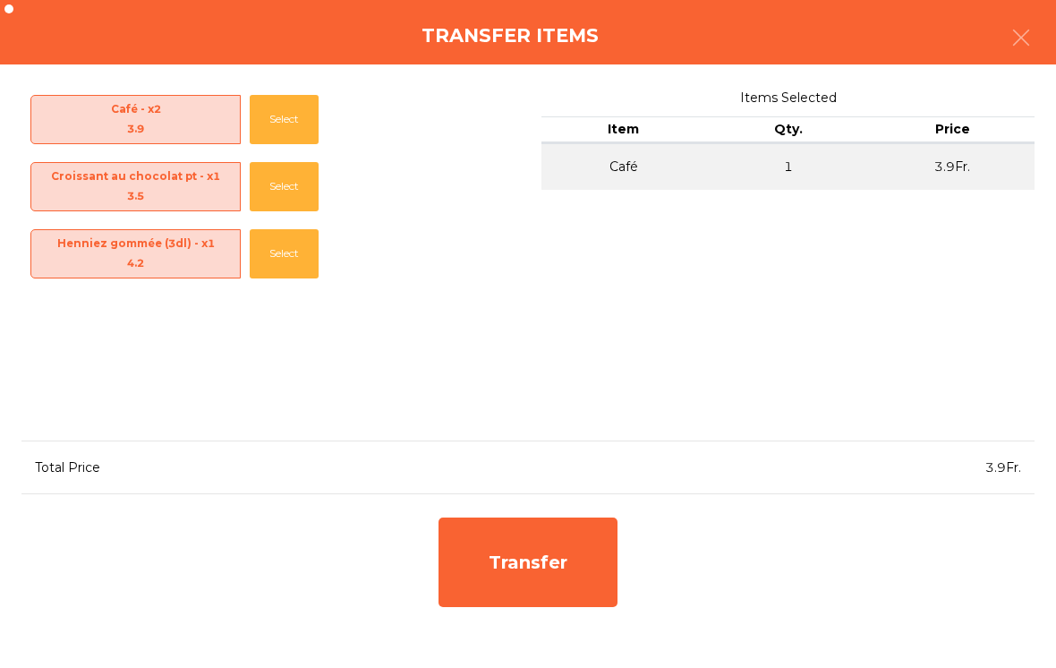
click at [566, 574] on div "Transfer" at bounding box center [527, 561] width 179 height 89
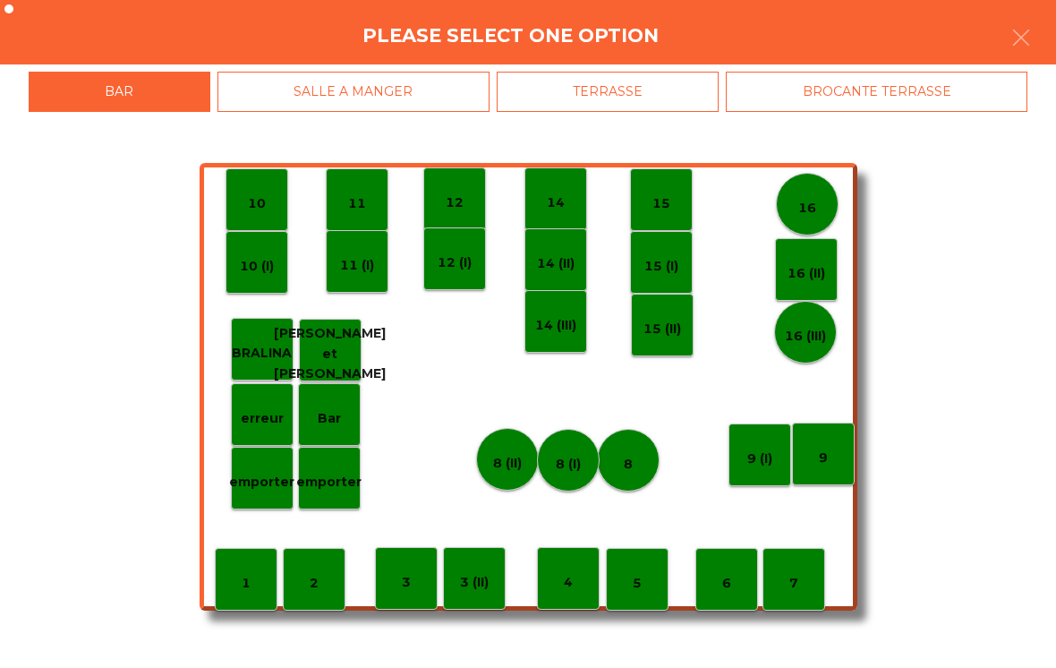
click at [645, 103] on div "TERRASSE" at bounding box center [608, 92] width 223 height 40
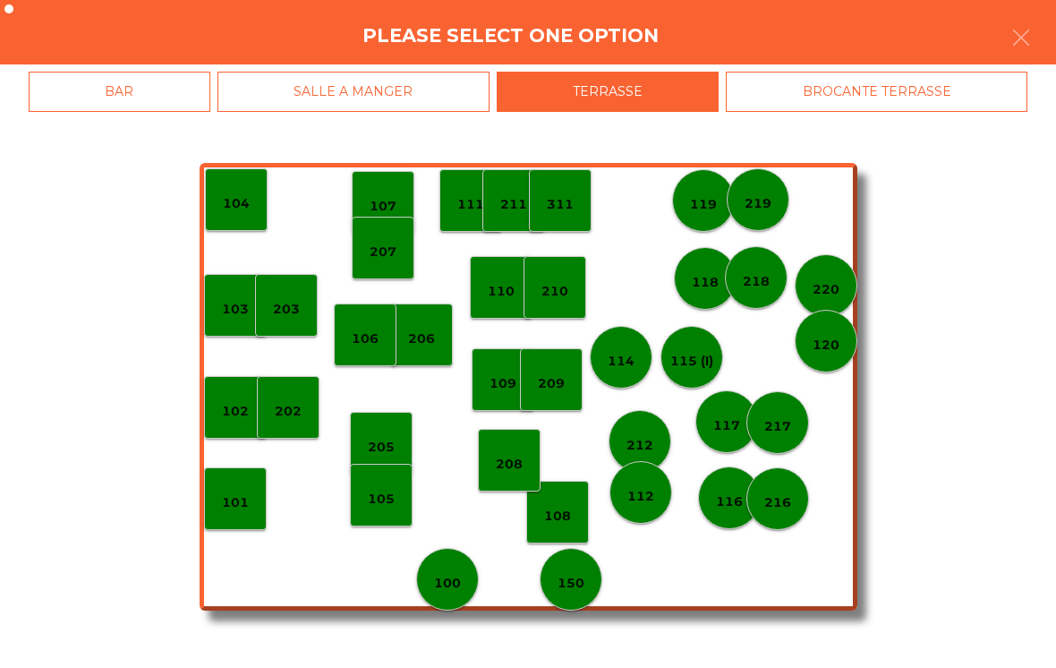
click at [770, 213] on div "219" at bounding box center [758, 199] width 63 height 63
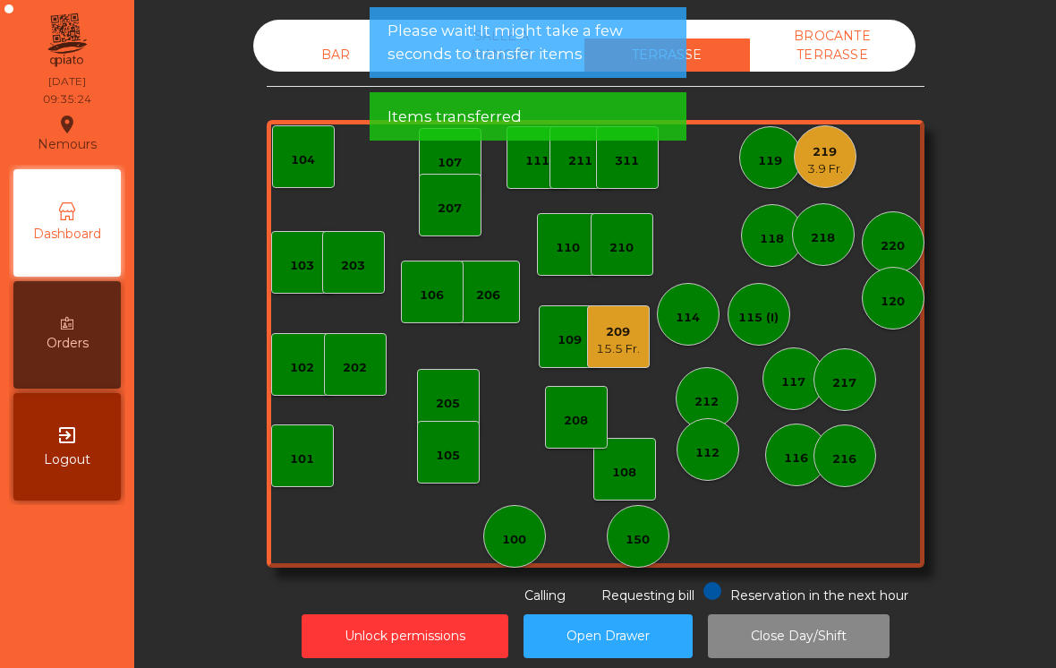
click at [840, 174] on div "3.9 Fr." at bounding box center [825, 169] width 36 height 18
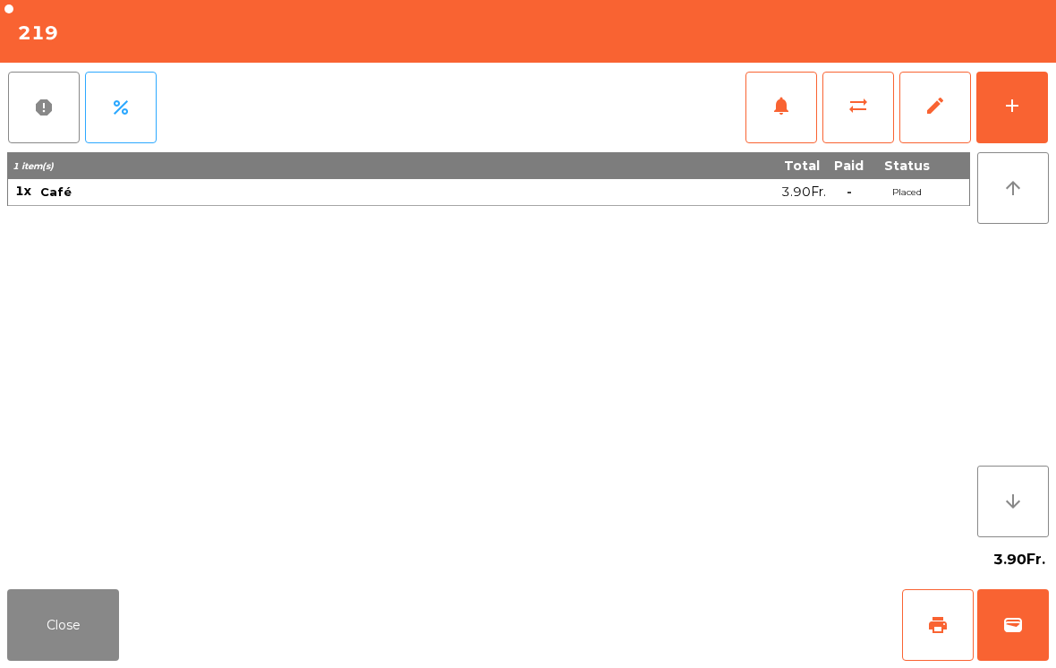
click at [953, 633] on button "print" at bounding box center [938, 625] width 72 height 72
click at [990, 590] on button "wallet" at bounding box center [1013, 625] width 72 height 72
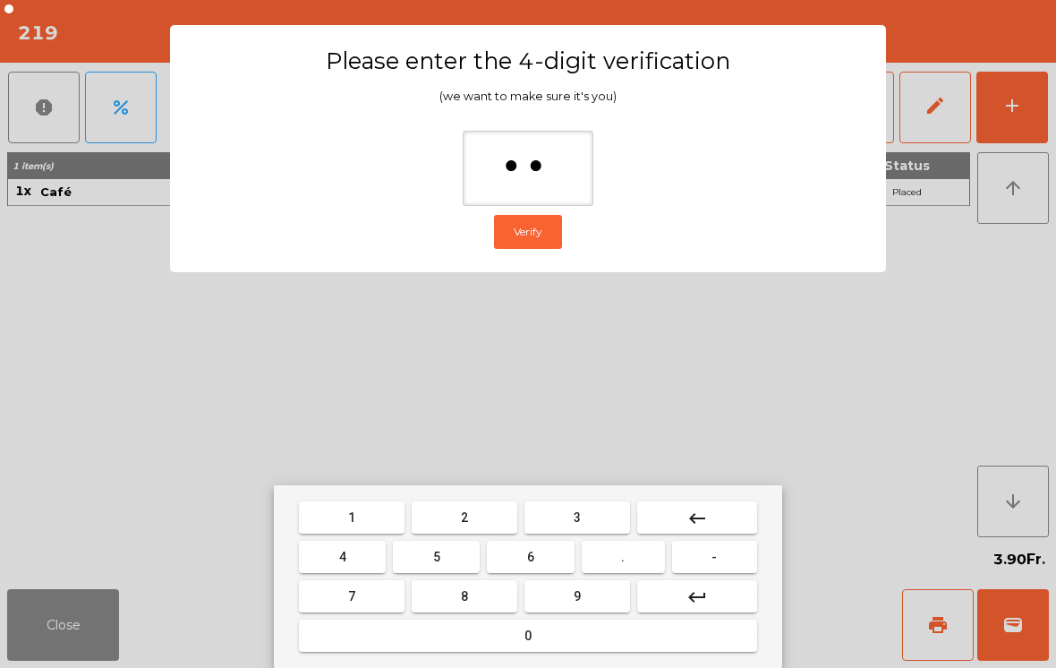
type input "***"
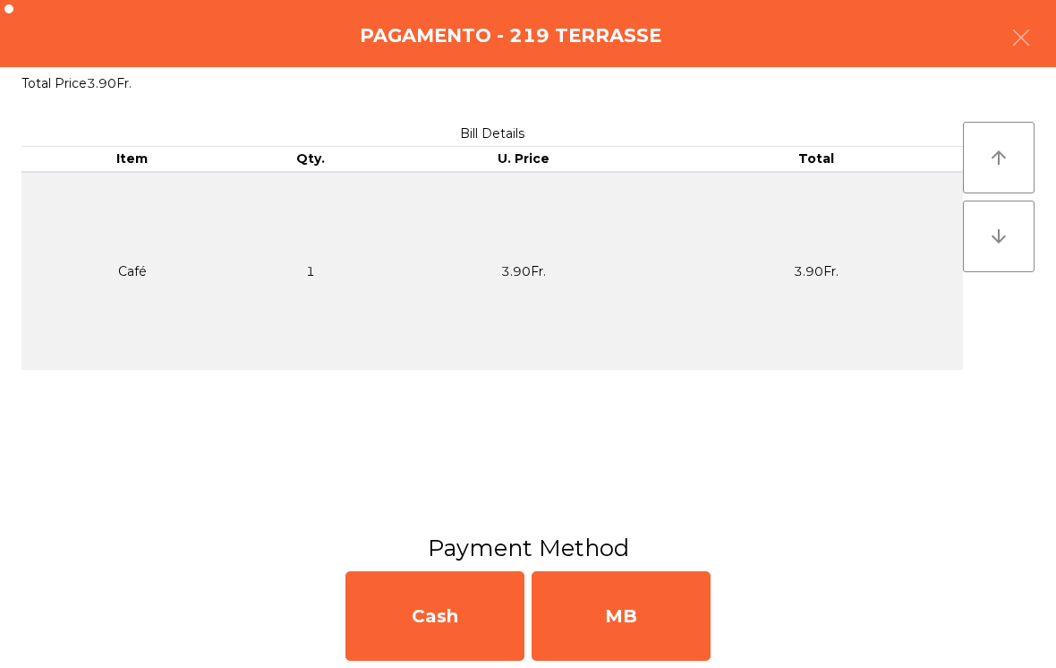
click at [629, 616] on div "MB" at bounding box center [621, 615] width 179 height 89
click at [620, 619] on div "No" at bounding box center [621, 615] width 179 height 89
click at [636, 636] on div "No" at bounding box center [621, 615] width 179 height 89
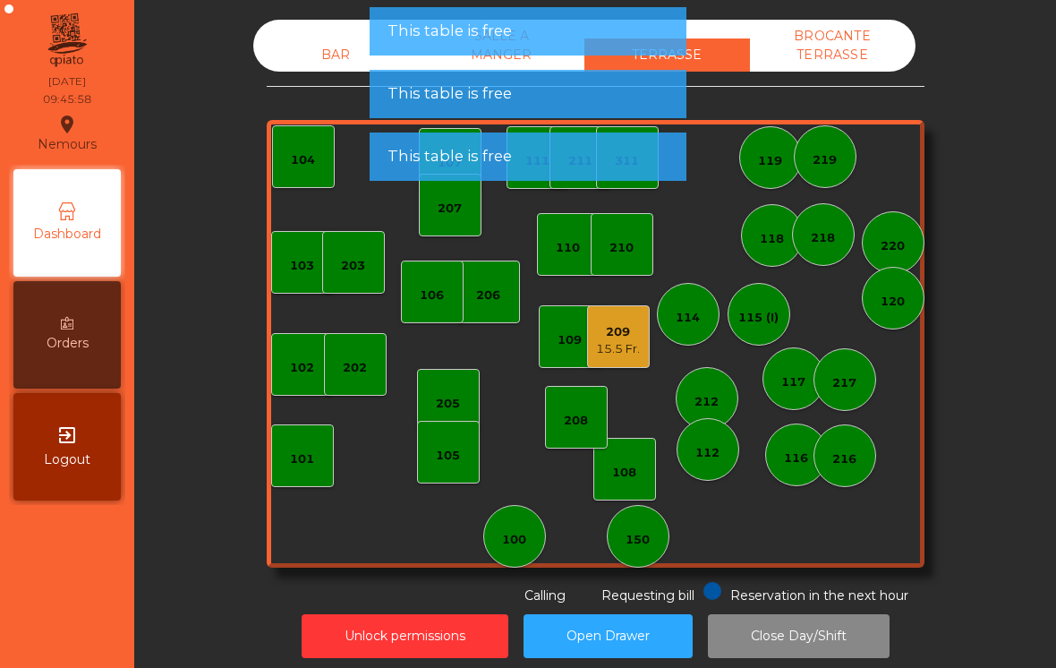
click at [634, 337] on div "209" at bounding box center [618, 332] width 44 height 18
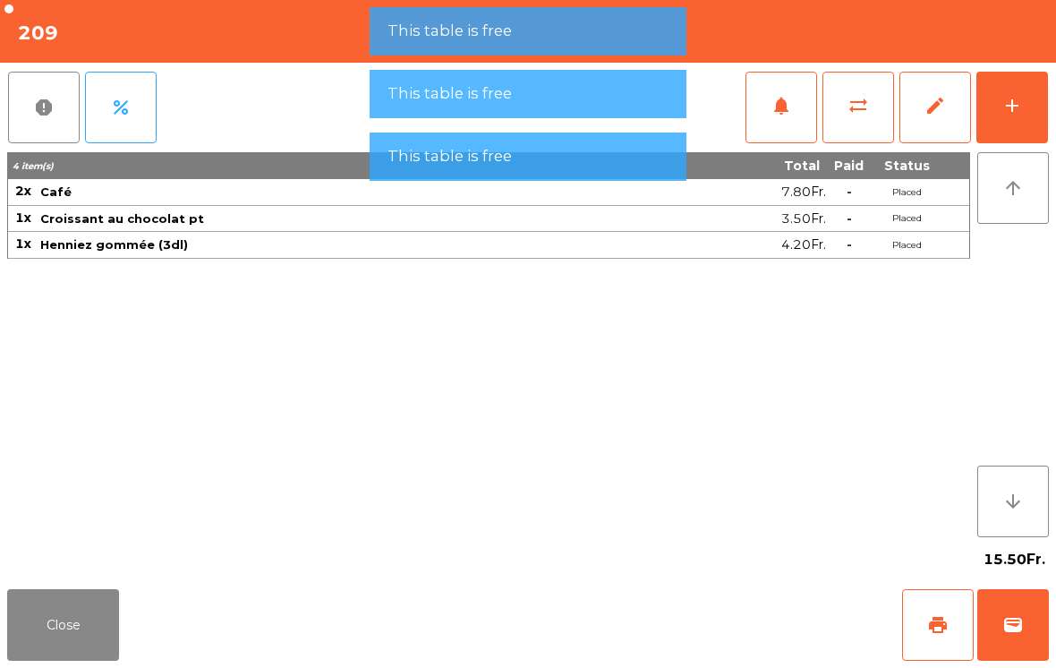
click at [1033, 625] on button "wallet" at bounding box center [1013, 625] width 72 height 72
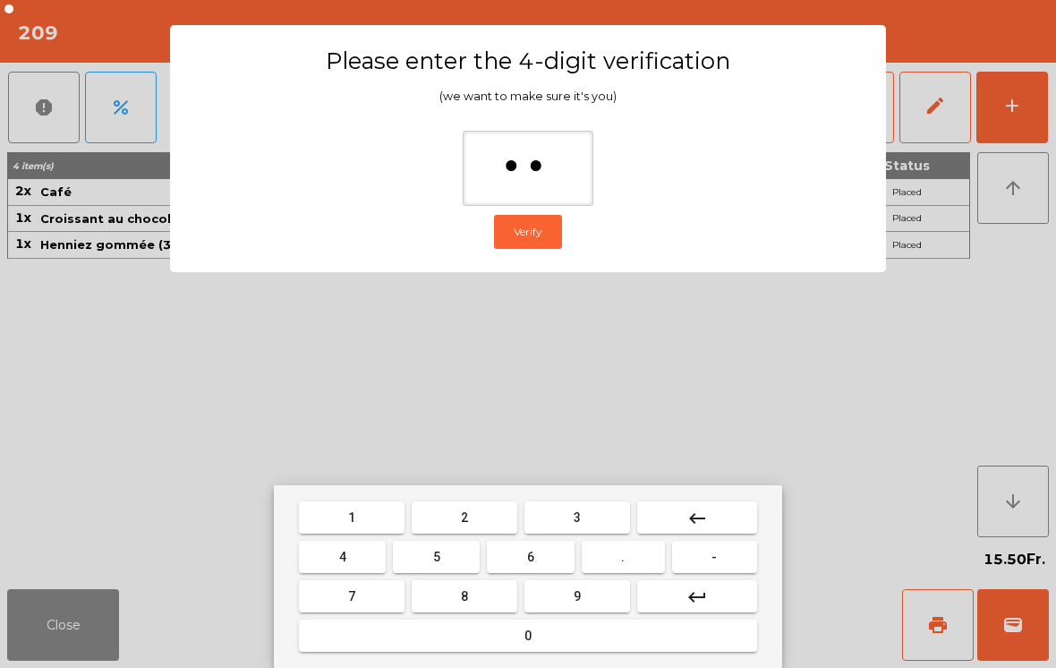
type input "***"
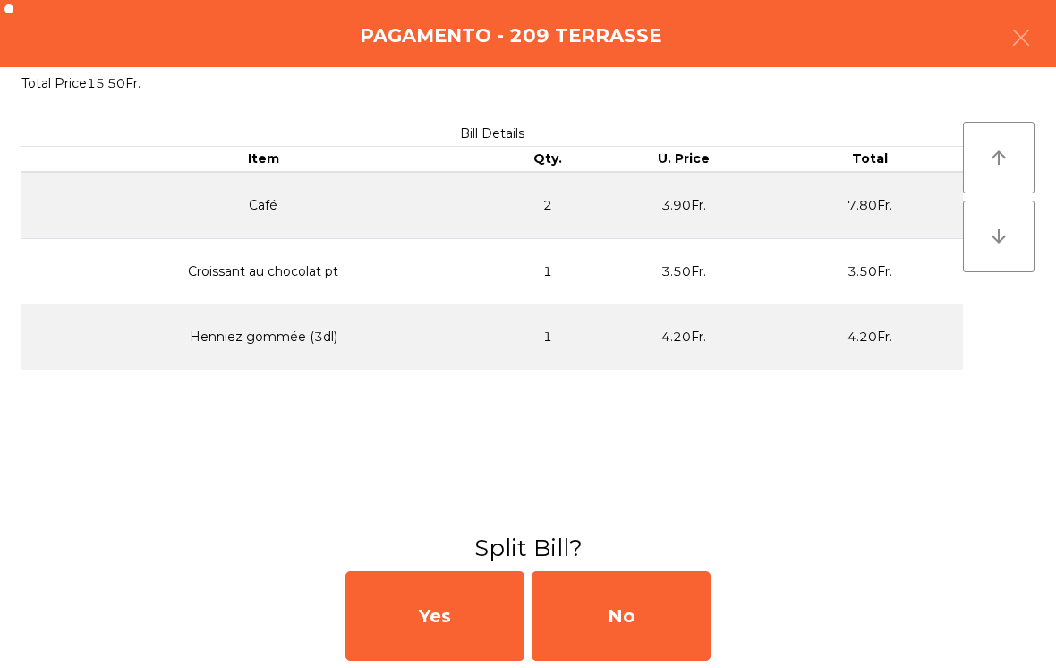
click at [678, 625] on div "No" at bounding box center [621, 615] width 179 height 89
click at [679, 607] on div "MB" at bounding box center [621, 615] width 179 height 89
click at [625, 643] on div "No" at bounding box center [621, 615] width 179 height 89
click at [603, 597] on div "No" at bounding box center [621, 615] width 179 height 89
